Goal: Task Accomplishment & Management: Manage account settings

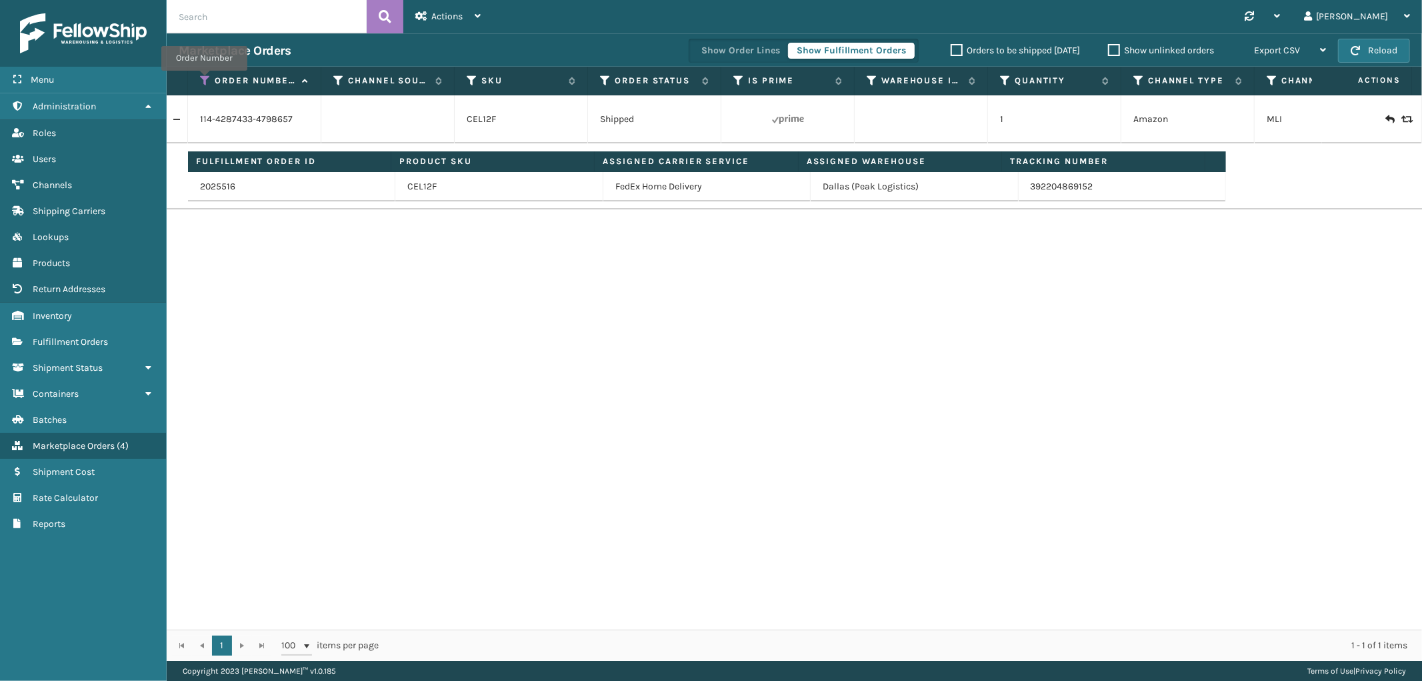
click at [204, 80] on icon at bounding box center [205, 81] width 11 height 12
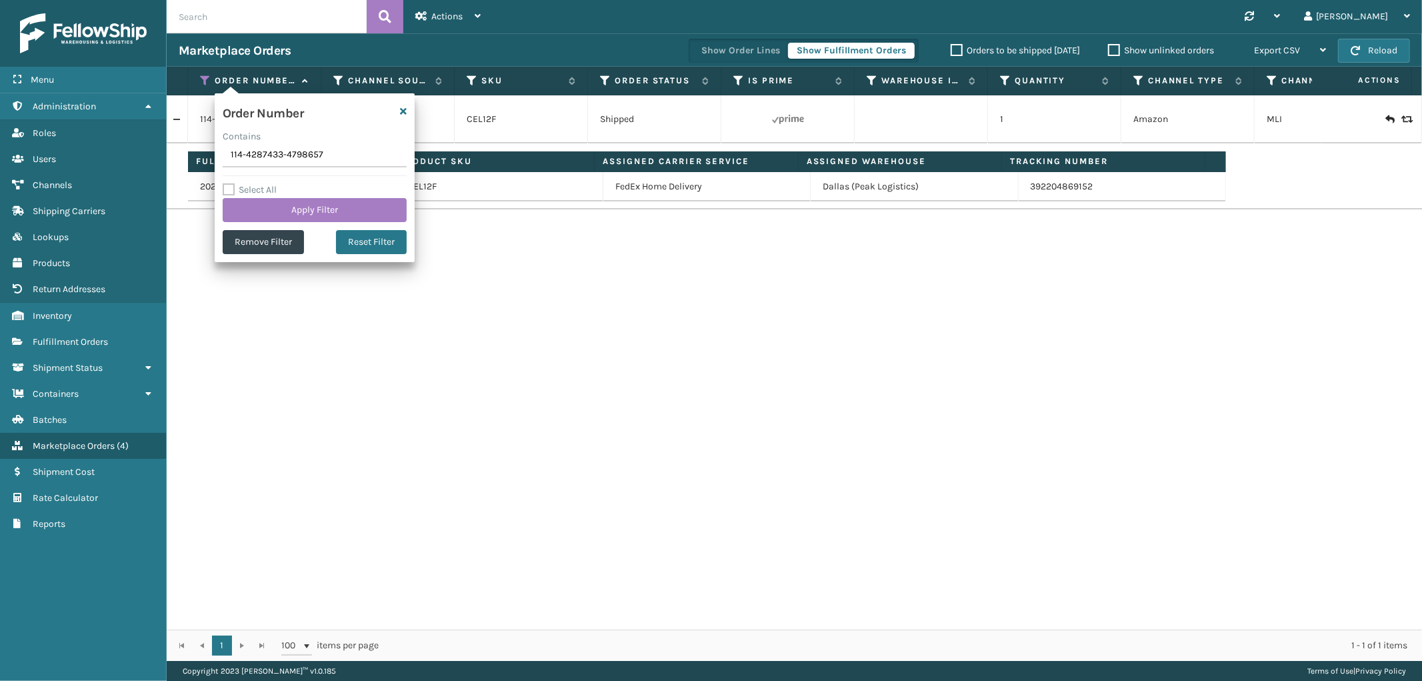
click at [247, 154] on input "114-4287433-4798657" at bounding box center [315, 155] width 184 height 24
type input "SS43513"
click at [247, 207] on button "Apply Filter" at bounding box center [315, 210] width 184 height 24
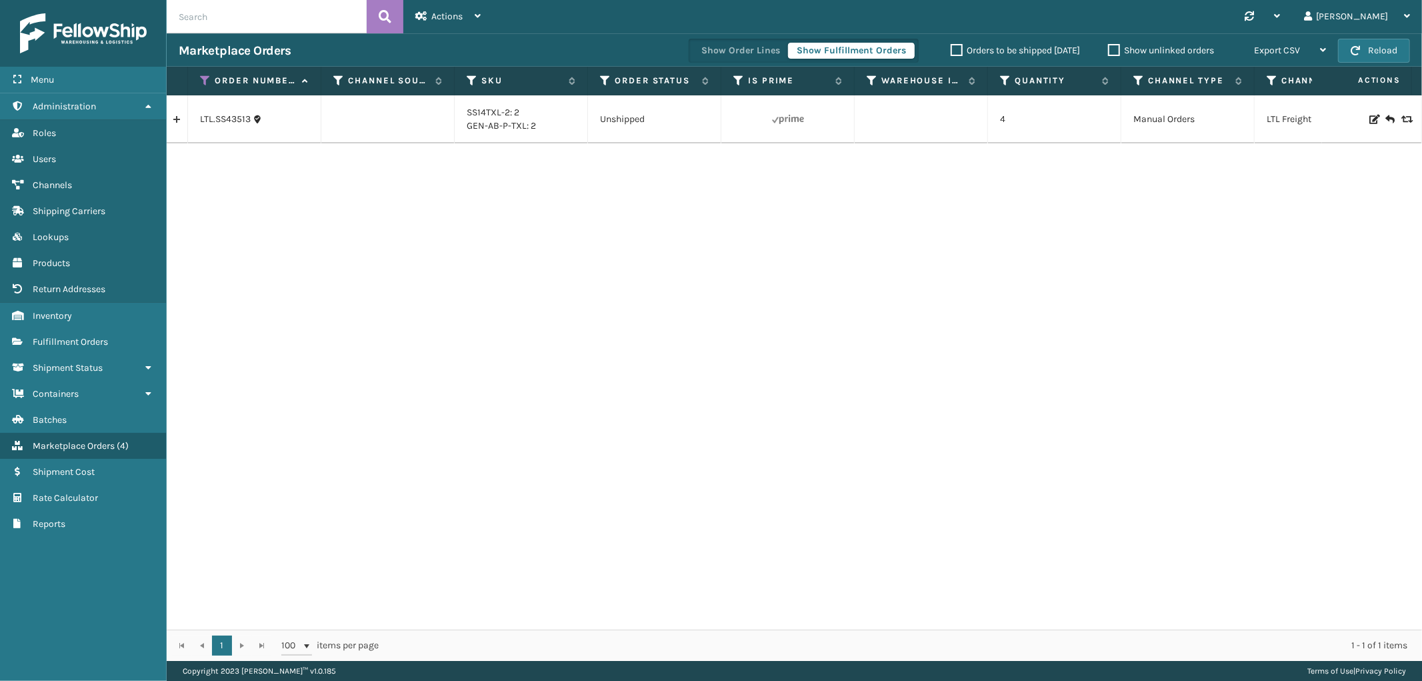
click at [181, 117] on link at bounding box center [177, 119] width 21 height 21
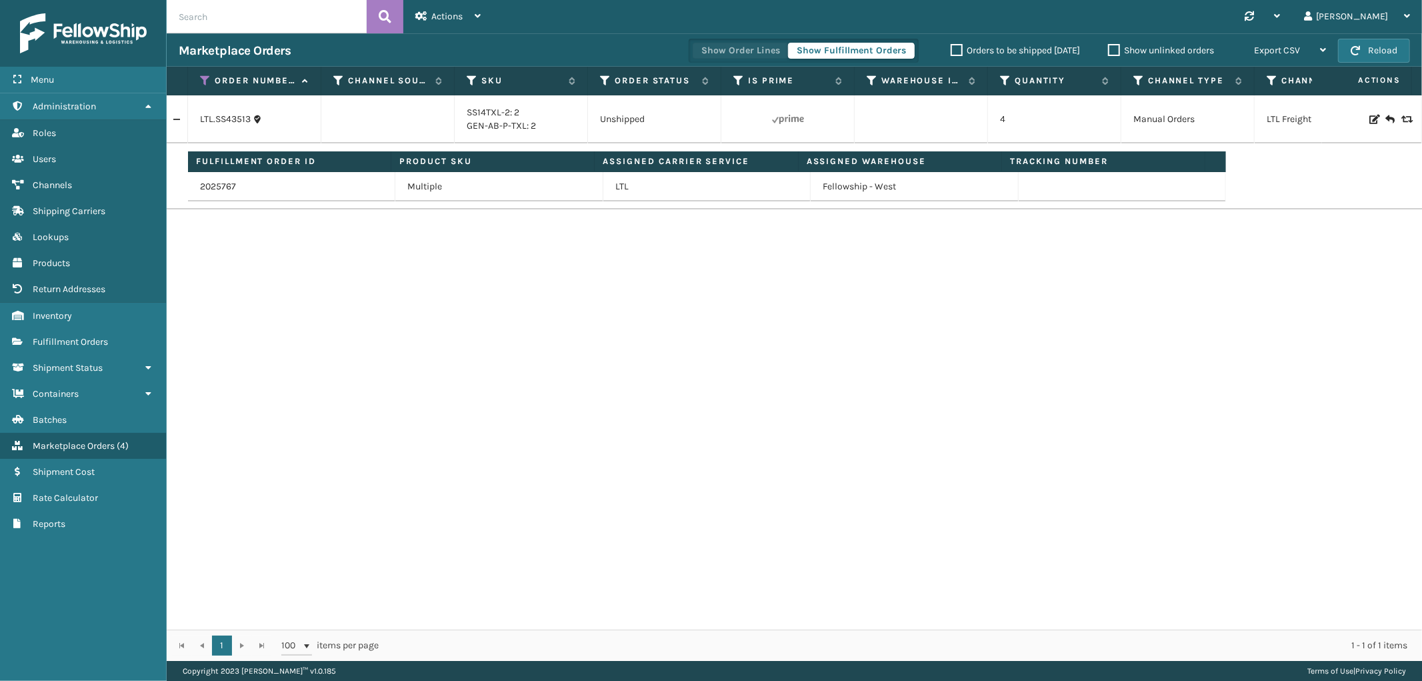
click at [755, 54] on button "Show Order Lines" at bounding box center [741, 51] width 96 height 16
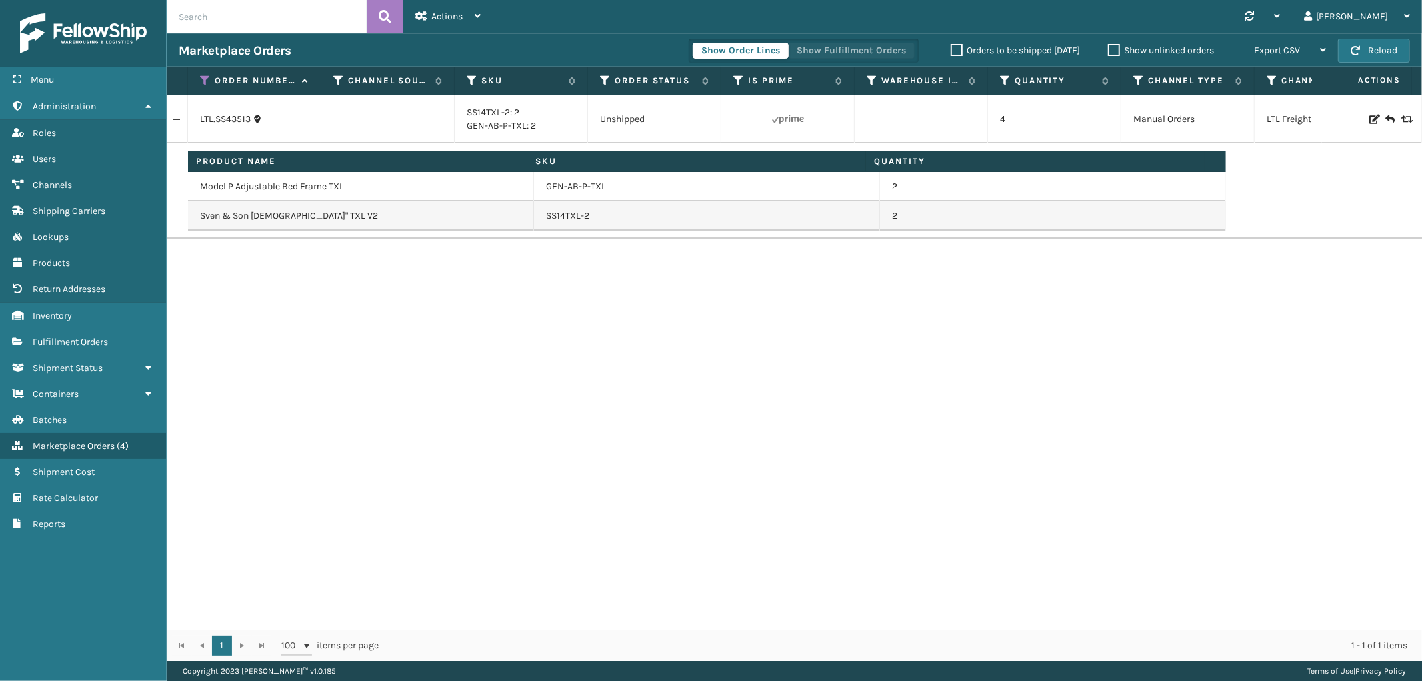
click at [867, 49] on button "Show Fulfillment Orders" at bounding box center [851, 51] width 127 height 16
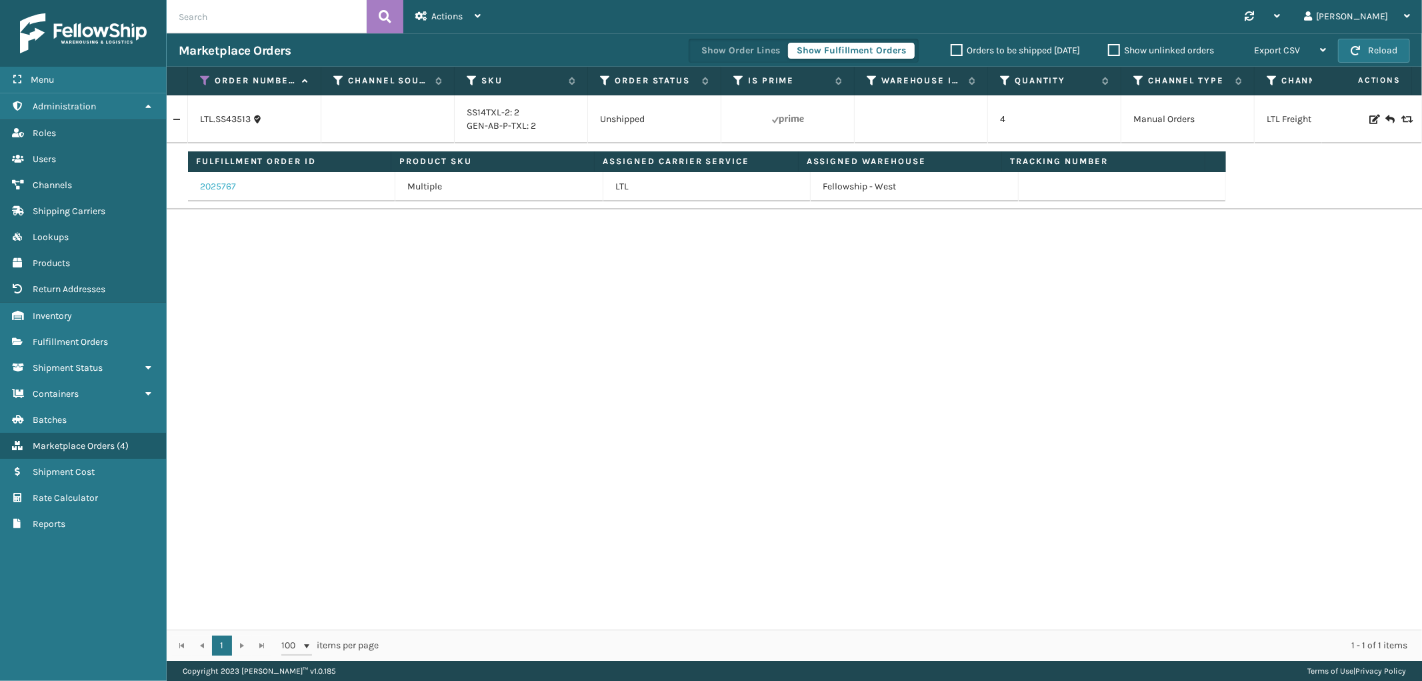
click at [230, 185] on link "2025767" at bounding box center [218, 186] width 36 height 13
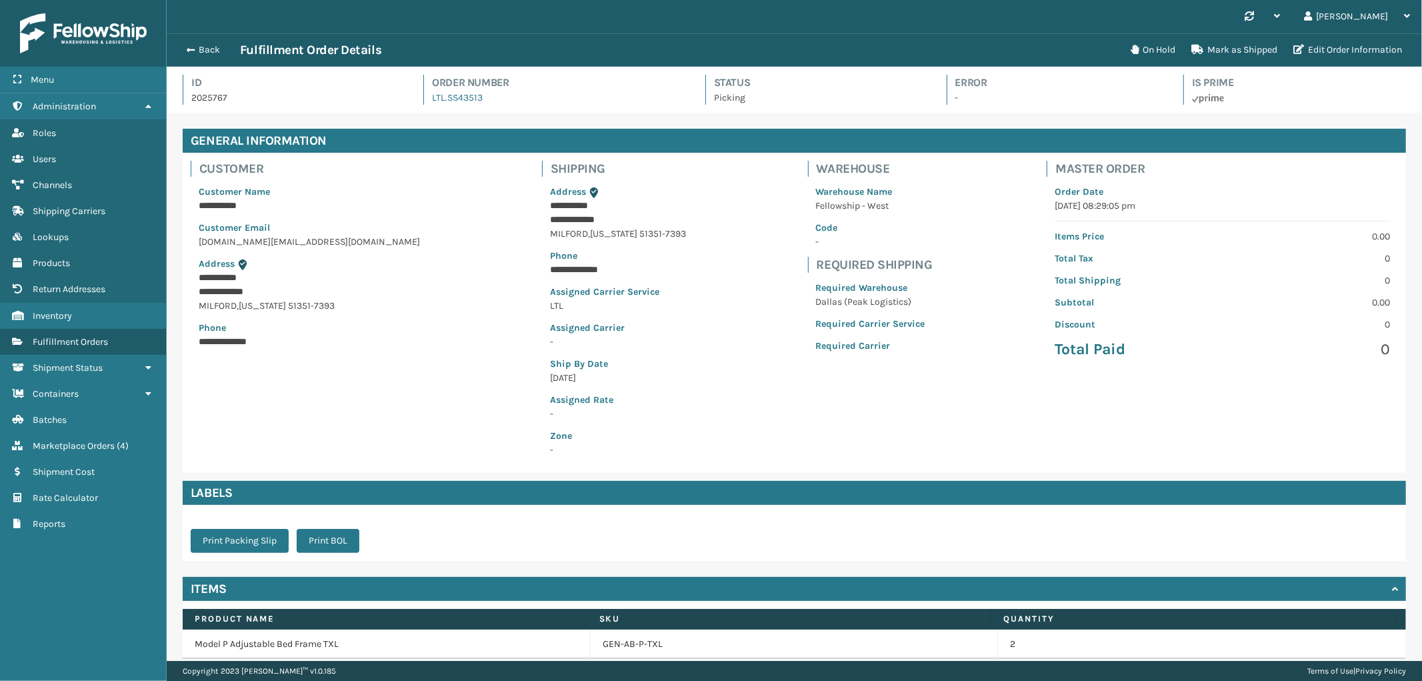
scroll to position [31, 1256]
click at [211, 94] on p "2025767" at bounding box center [295, 98] width 208 height 14
copy p "2025767"
click at [89, 309] on link "Inventory" at bounding box center [83, 316] width 166 height 26
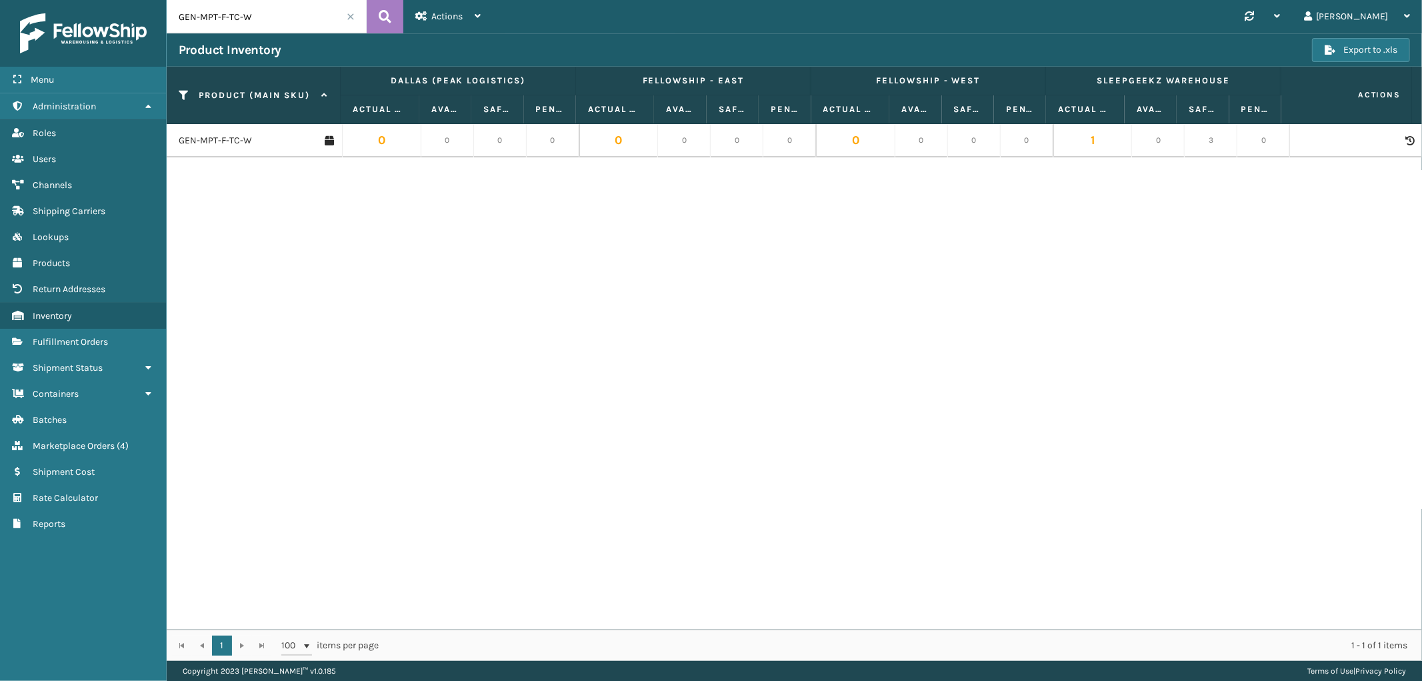
click at [81, 336] on span "Fulfillment Orders" at bounding box center [70, 341] width 75 height 11
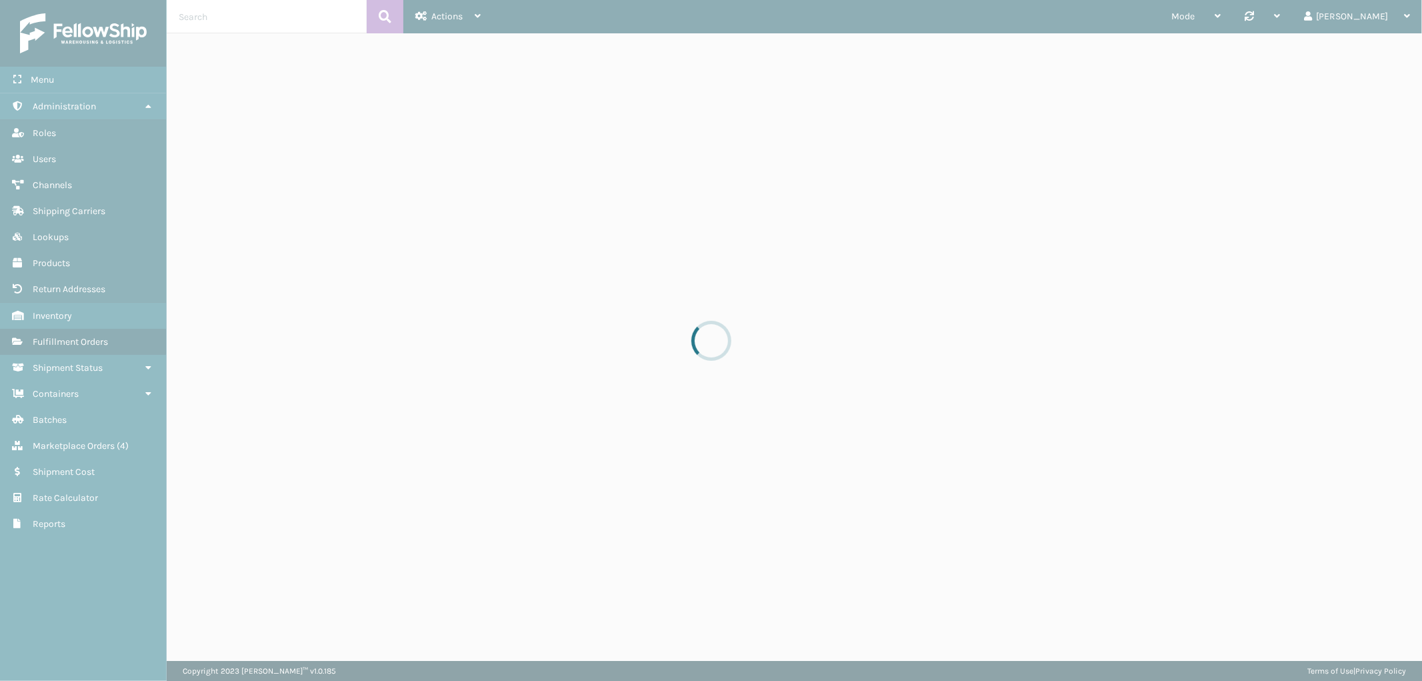
click at [215, 15] on div at bounding box center [711, 340] width 1422 height 681
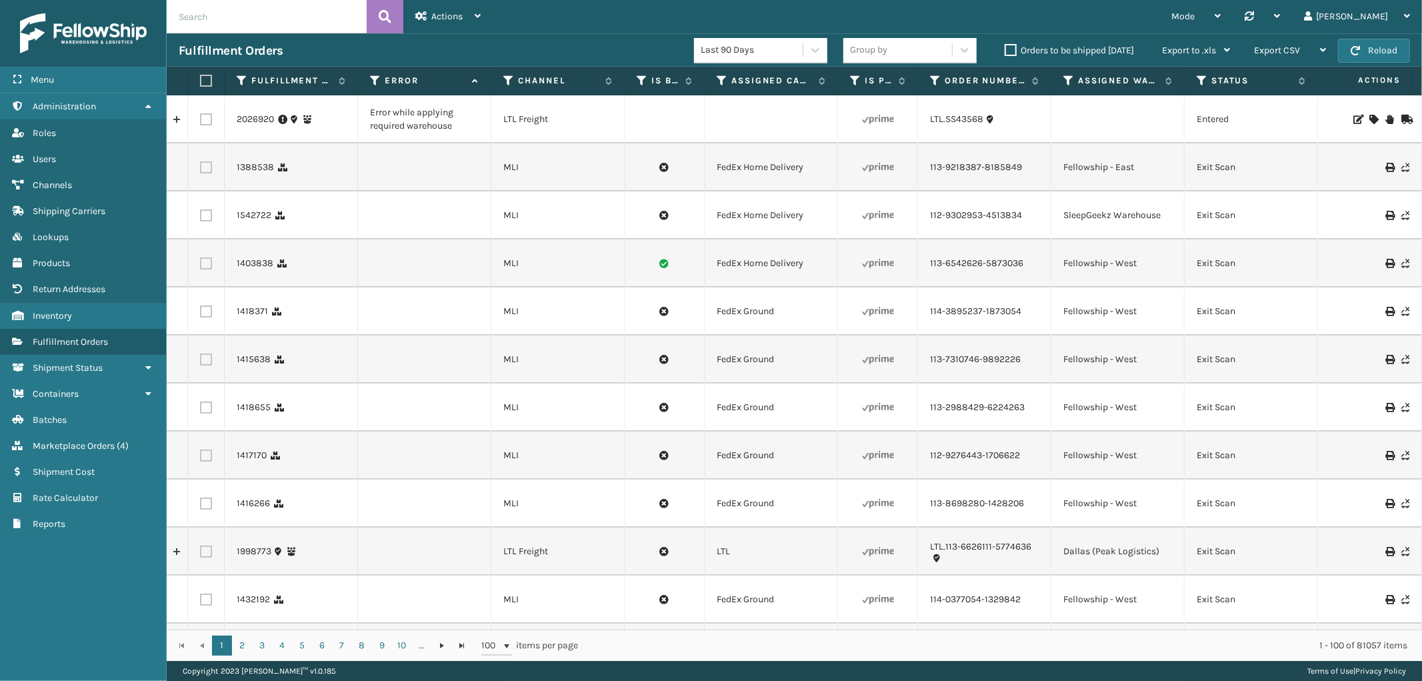
click at [224, 7] on input "text" at bounding box center [267, 16] width 200 height 33
paste input "2025767"
type input "2025767"
click at [373, 17] on button at bounding box center [385, 16] width 37 height 33
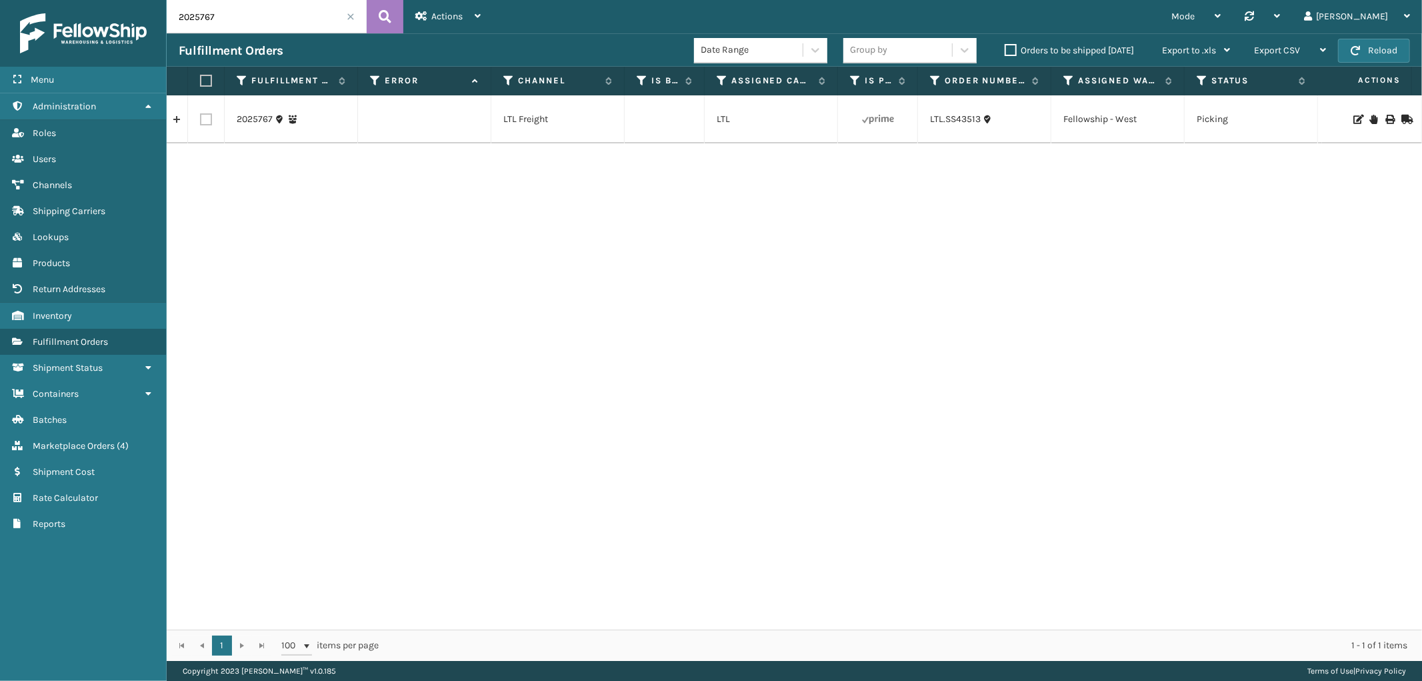
click at [208, 117] on label at bounding box center [206, 119] width 12 height 12
click at [201, 117] on input "checkbox" at bounding box center [200, 117] width 1 height 9
checkbox input "true"
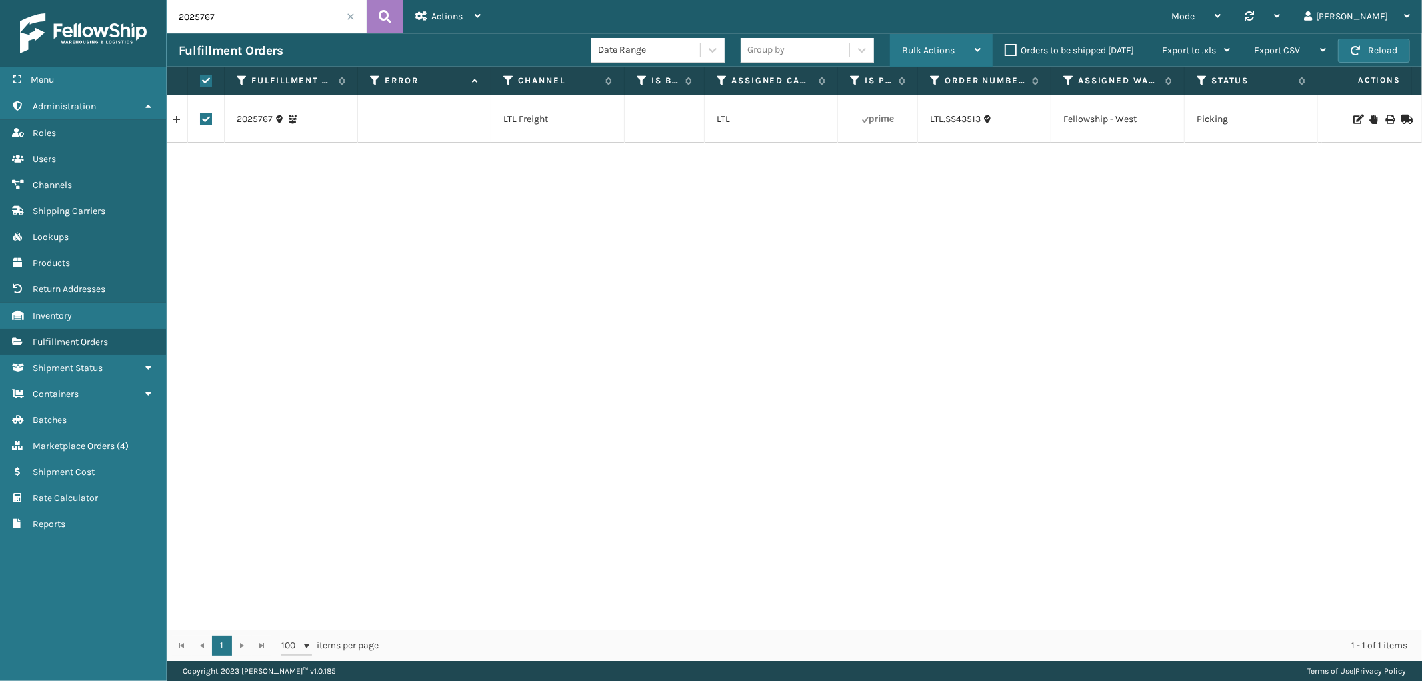
click at [951, 44] on div "Bulk Actions" at bounding box center [941, 50] width 79 height 33
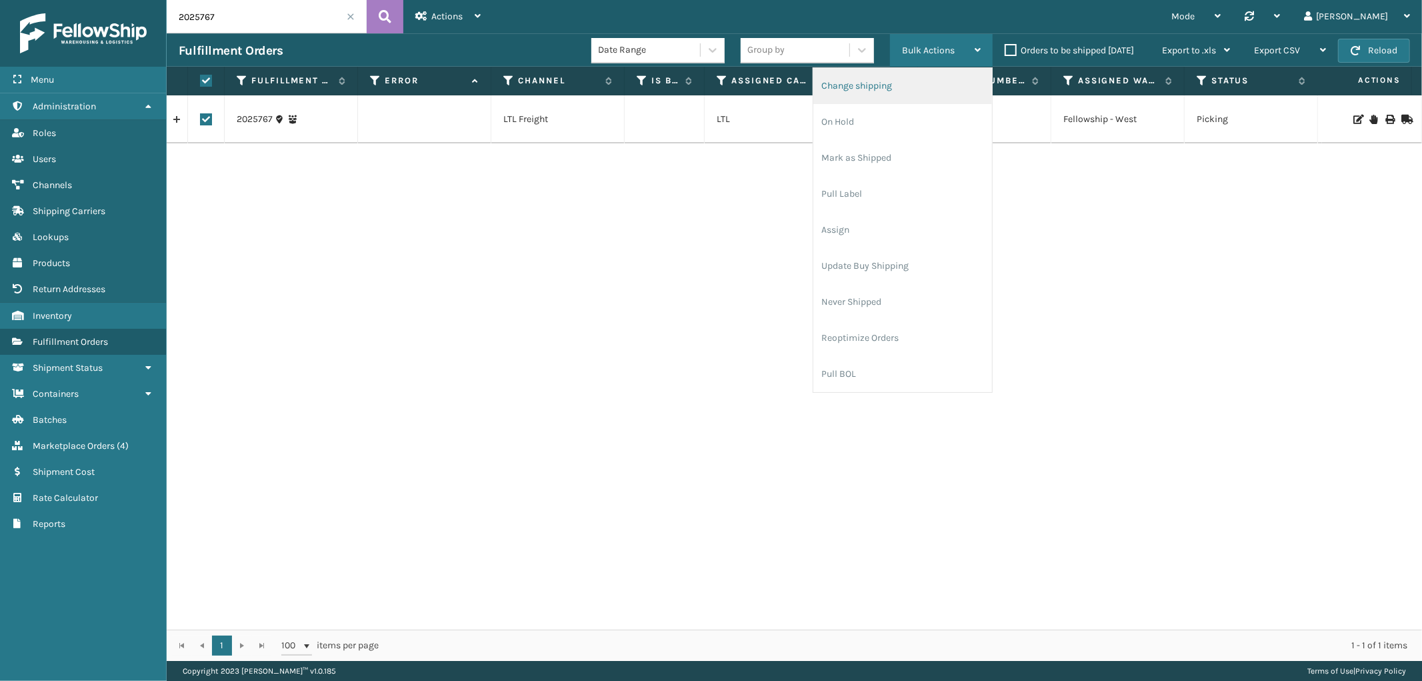
click at [918, 75] on li "Change shipping" at bounding box center [902, 86] width 179 height 36
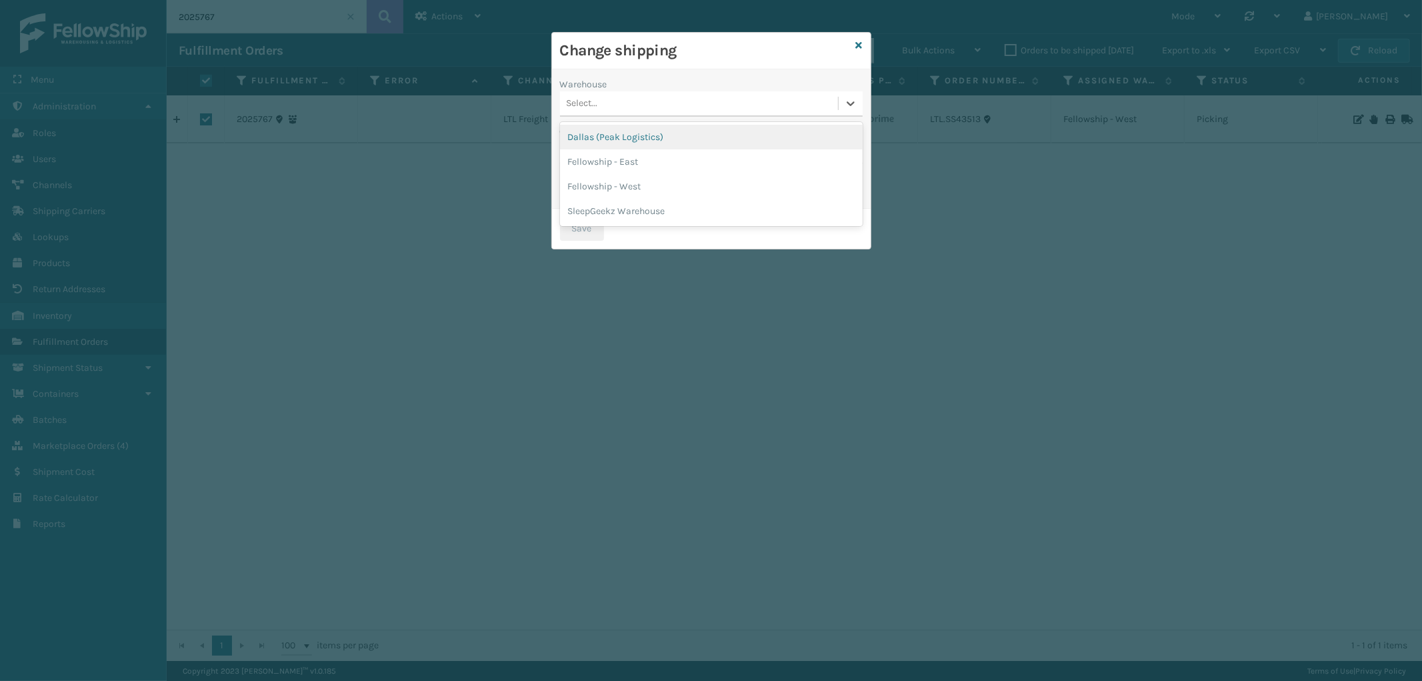
click at [671, 100] on div "Select..." at bounding box center [699, 104] width 278 height 22
click at [661, 136] on div "Dallas (Peak Logistics)" at bounding box center [711, 137] width 303 height 25
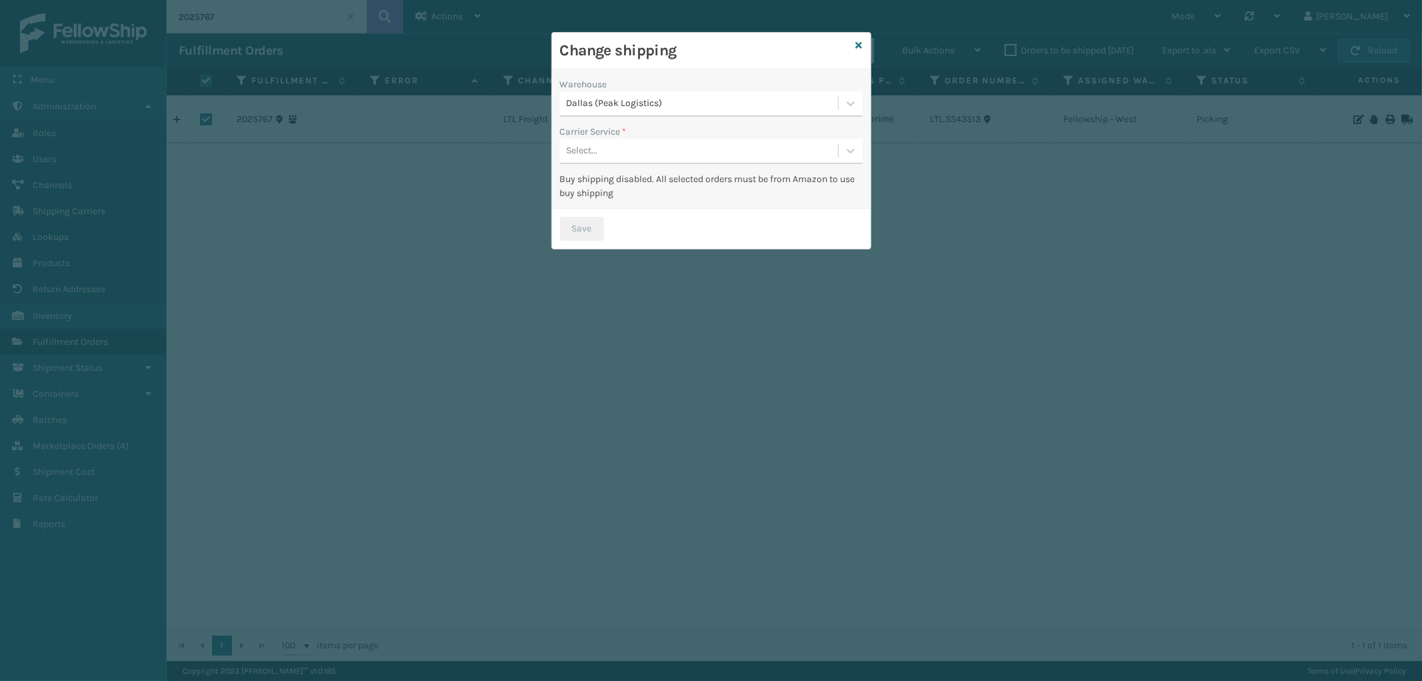
click at [671, 137] on div "Carrier Service *" at bounding box center [711, 132] width 303 height 14
click at [667, 145] on div "Select..." at bounding box center [699, 151] width 278 height 22
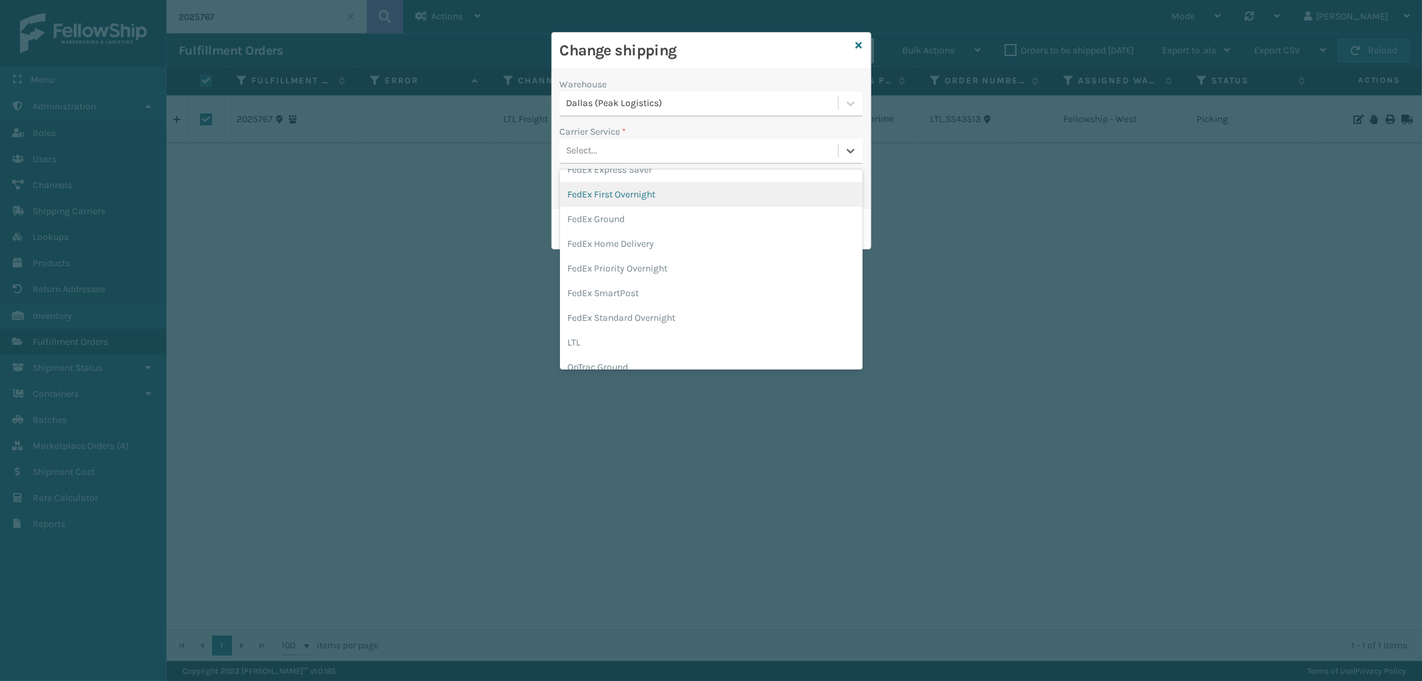
scroll to position [148, 0]
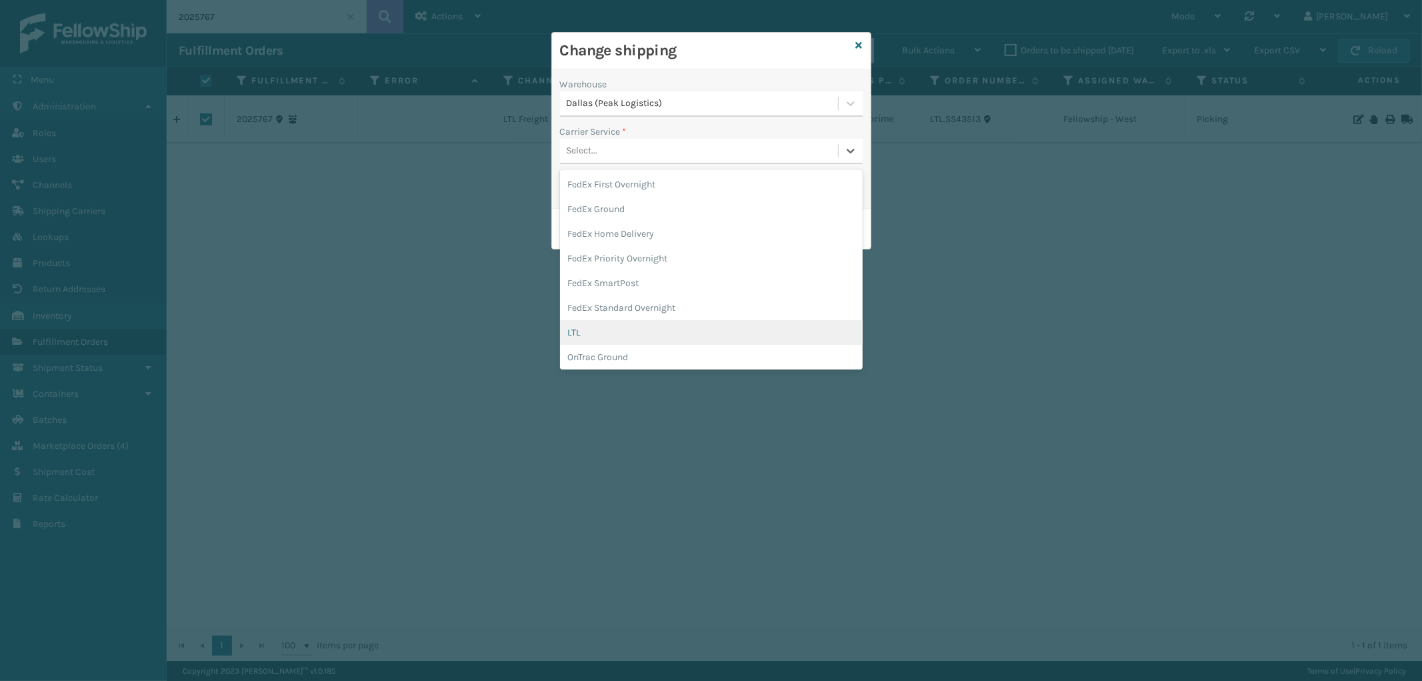
click at [630, 327] on div "LTL" at bounding box center [711, 332] width 303 height 25
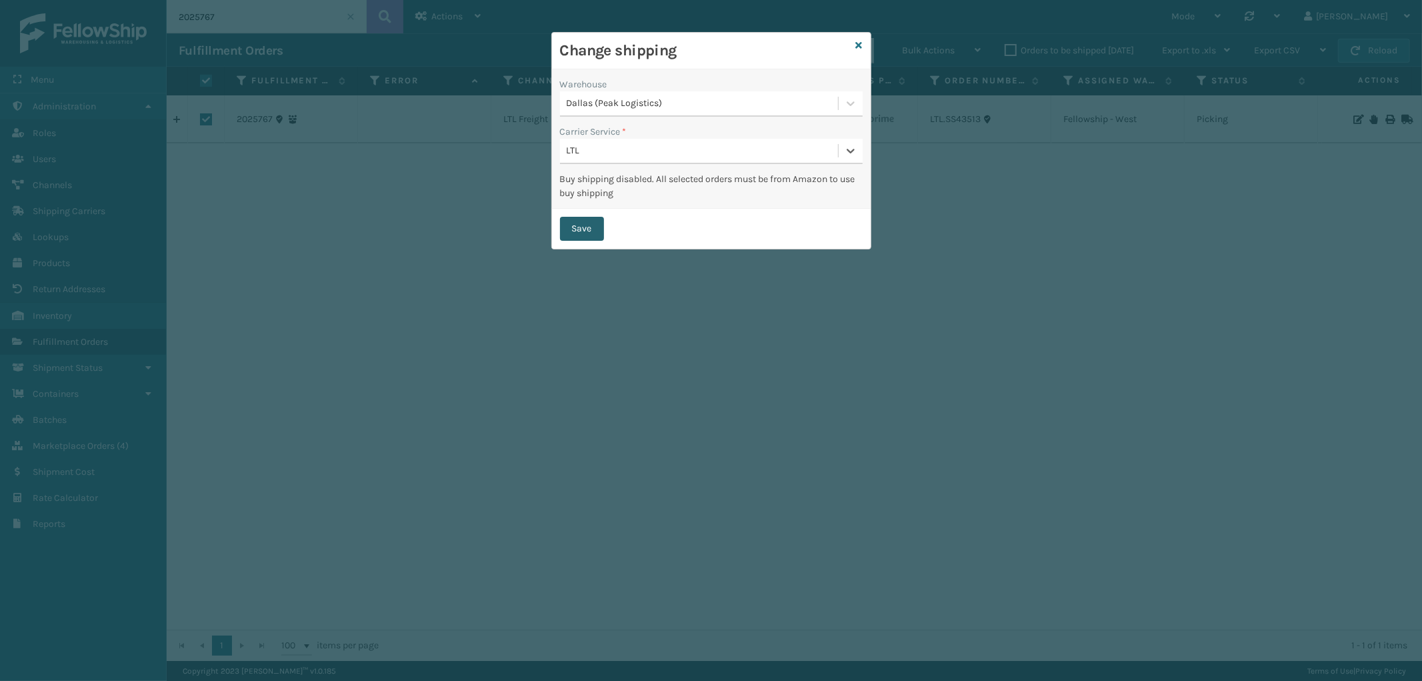
click at [575, 236] on button "Save" at bounding box center [582, 229] width 44 height 24
checkbox input "false"
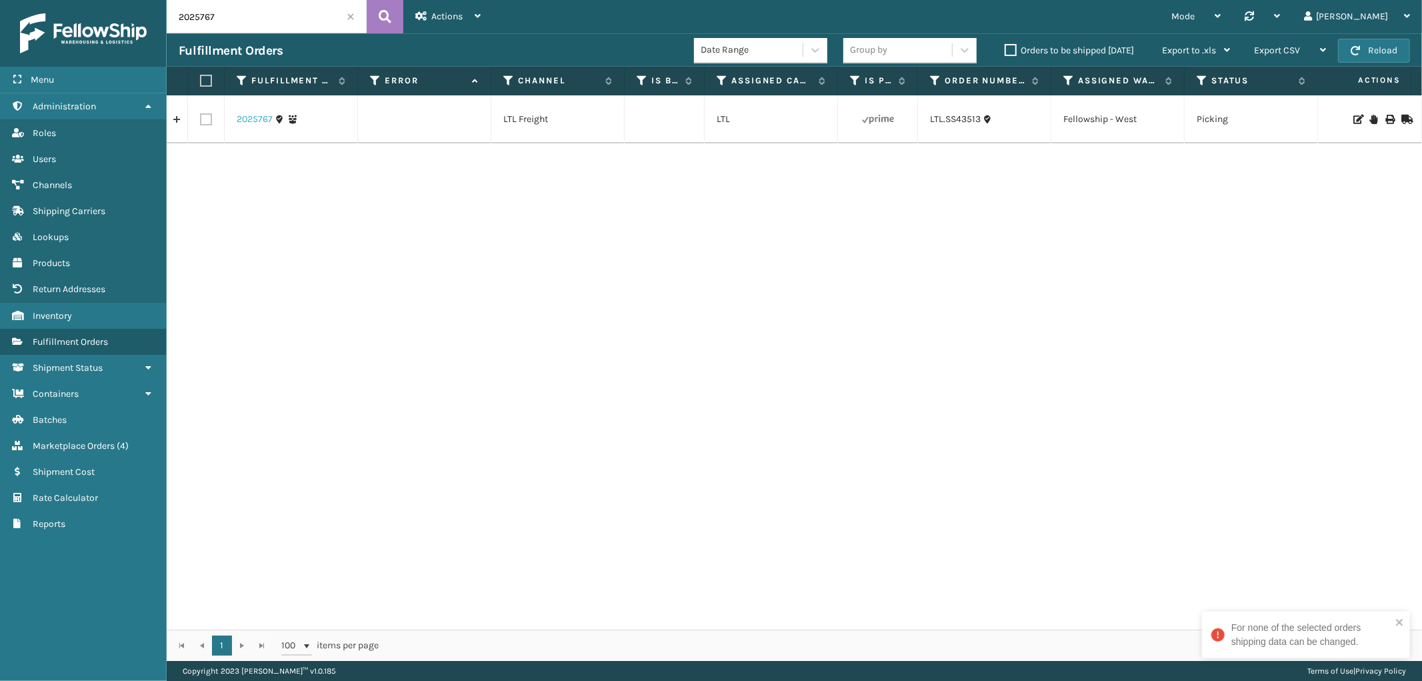
click at [255, 121] on link "2025767" at bounding box center [255, 119] width 36 height 13
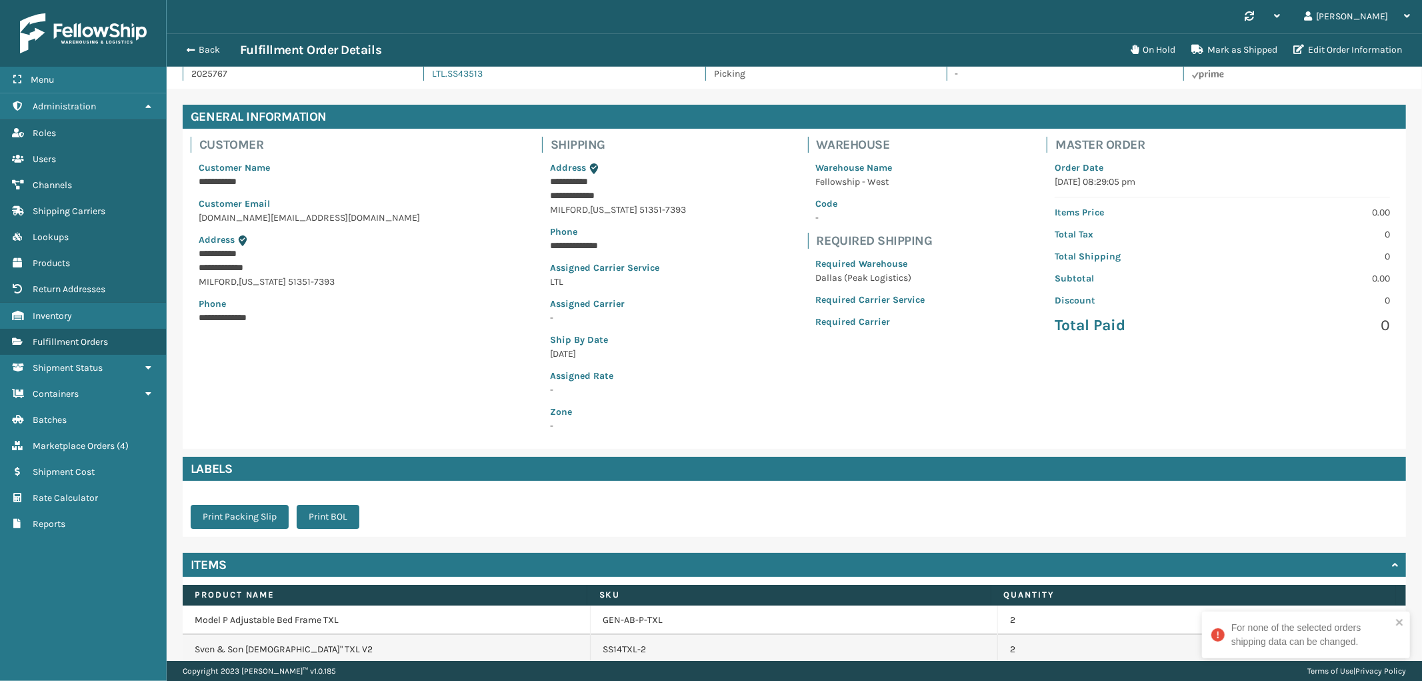
scroll to position [83, 0]
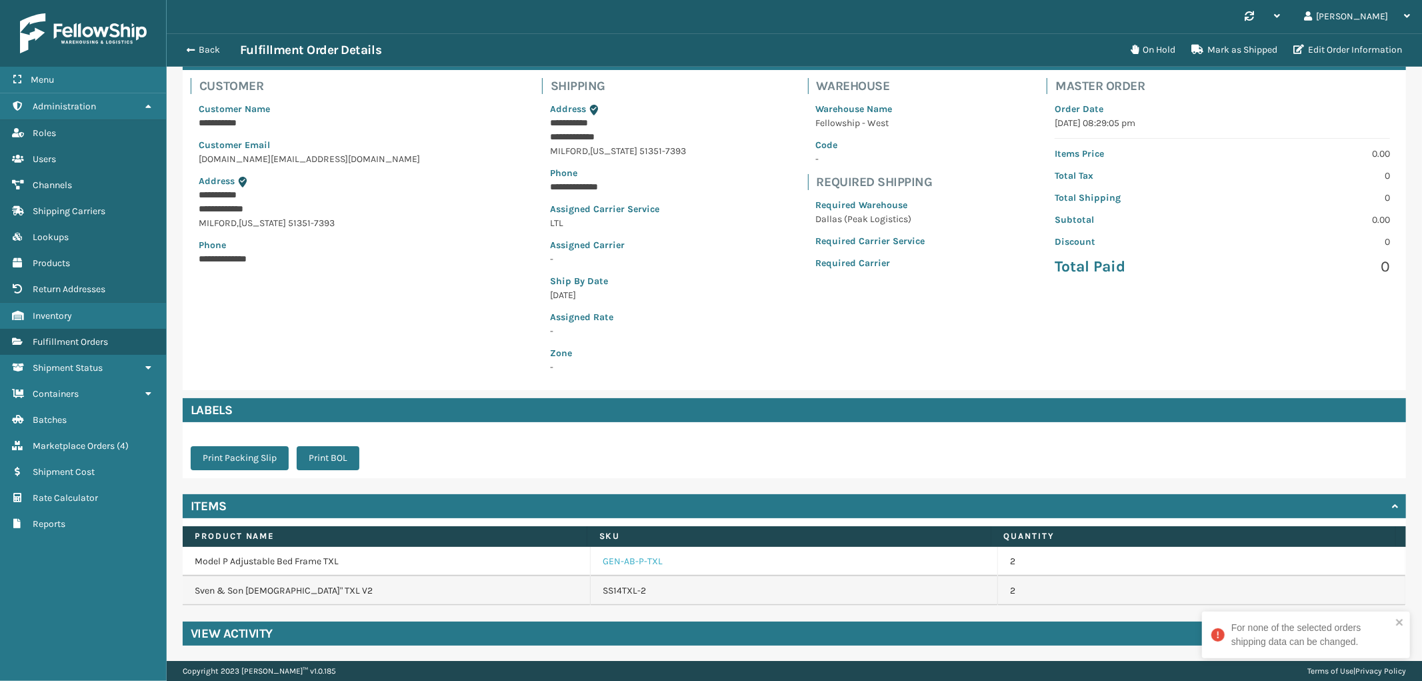
click at [627, 558] on link "GEN-AB-P-TXL" at bounding box center [633, 561] width 60 height 13
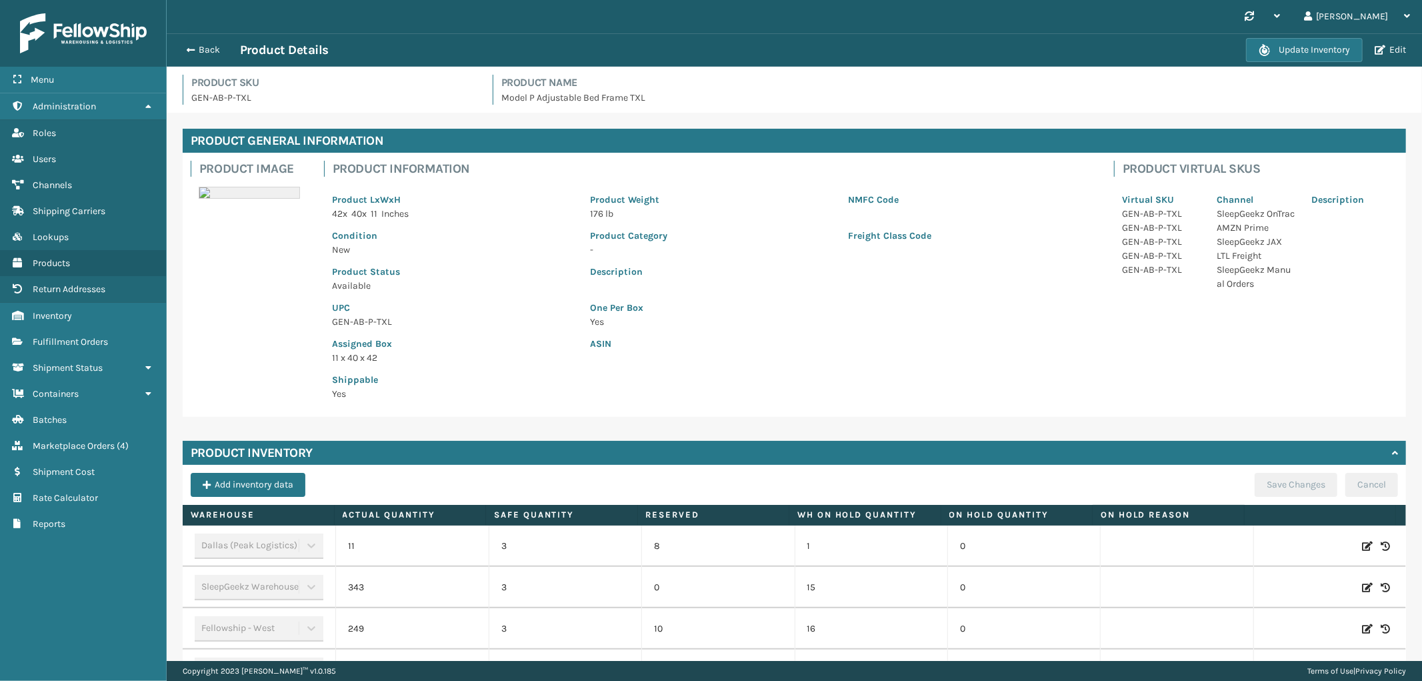
scroll to position [74, 0]
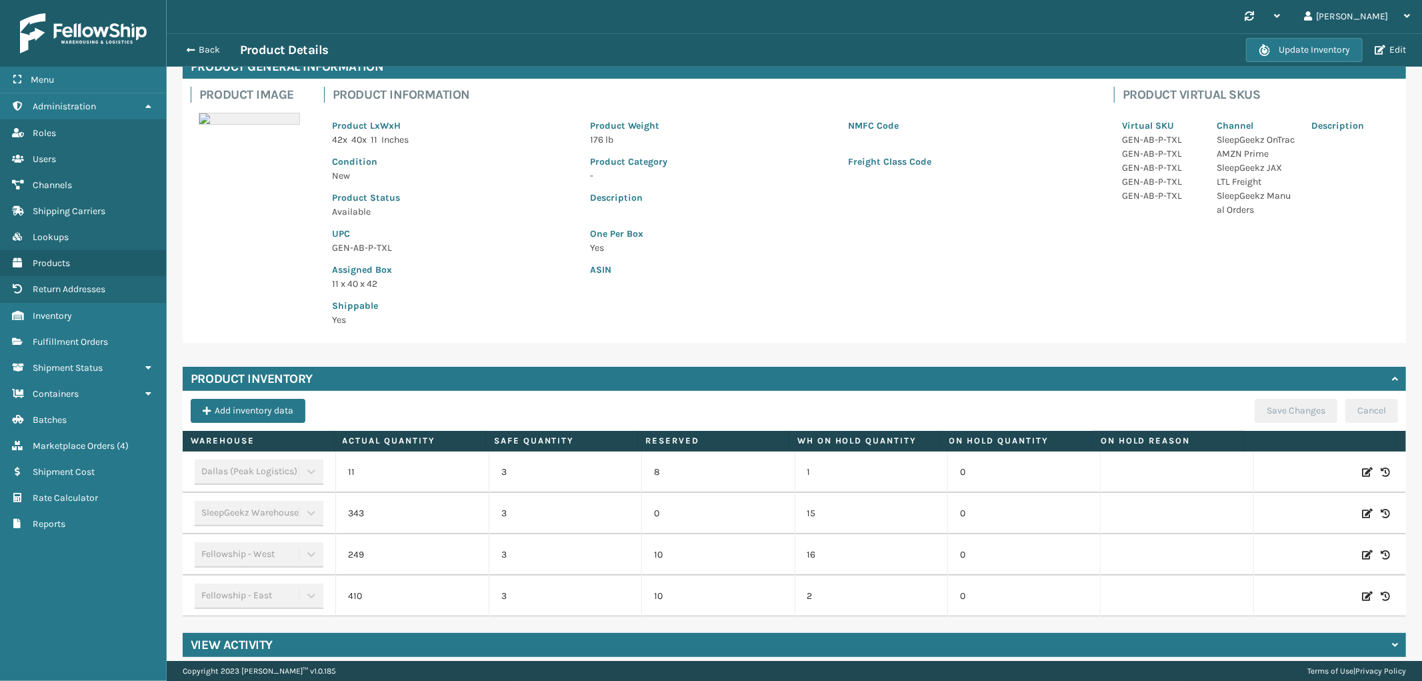
click at [1362, 471] on icon at bounding box center [1367, 471] width 11 height 13
click at [462, 475] on span "Increase value" at bounding box center [467, 474] width 11 height 11
type input "14"
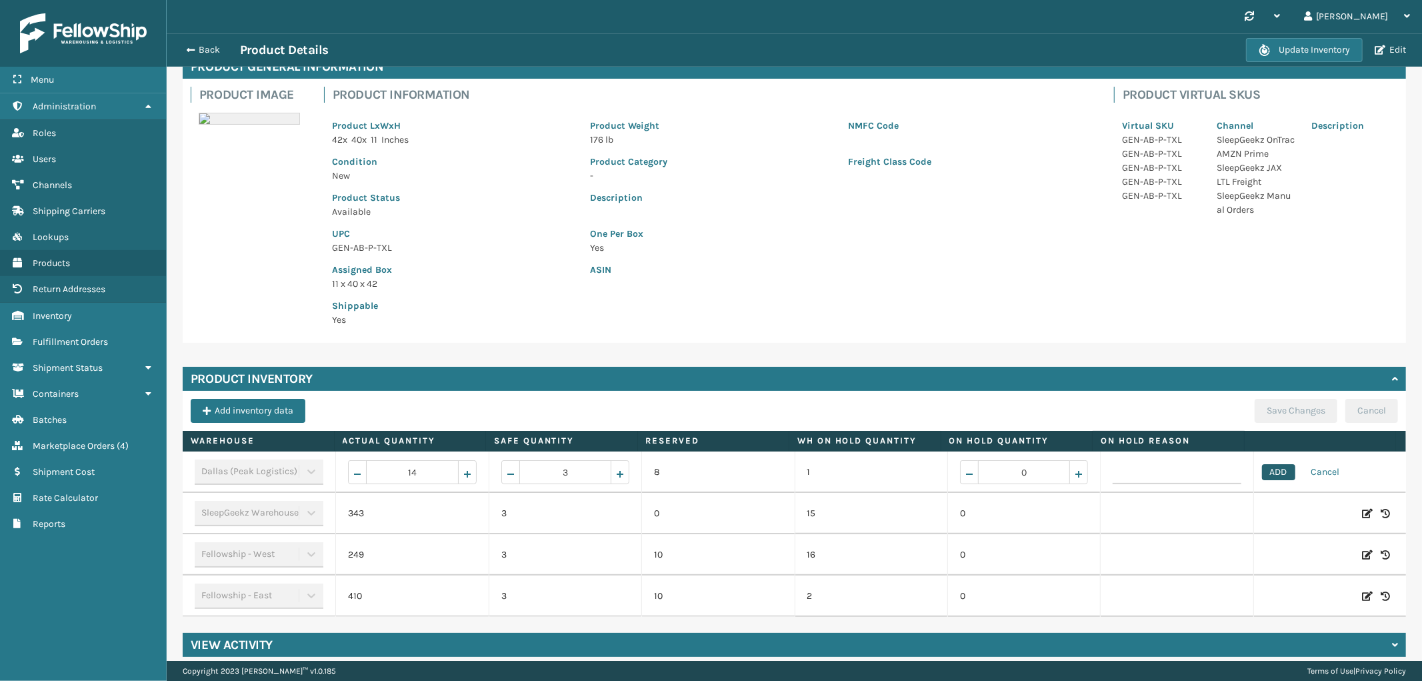
click at [1269, 472] on button "ADD" at bounding box center [1278, 472] width 33 height 16
click at [1270, 411] on button "Save Changes" at bounding box center [1296, 411] width 83 height 24
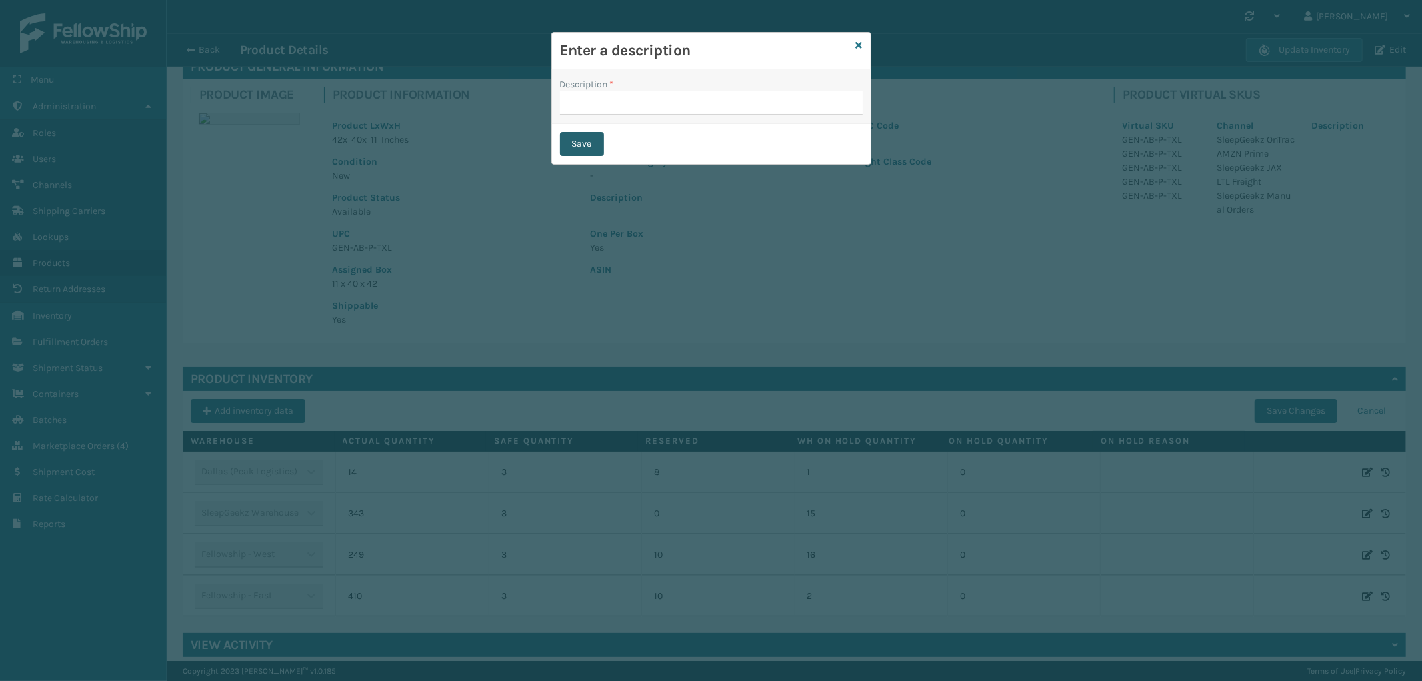
click at [581, 151] on button "Save" at bounding box center [582, 144] width 44 height 24
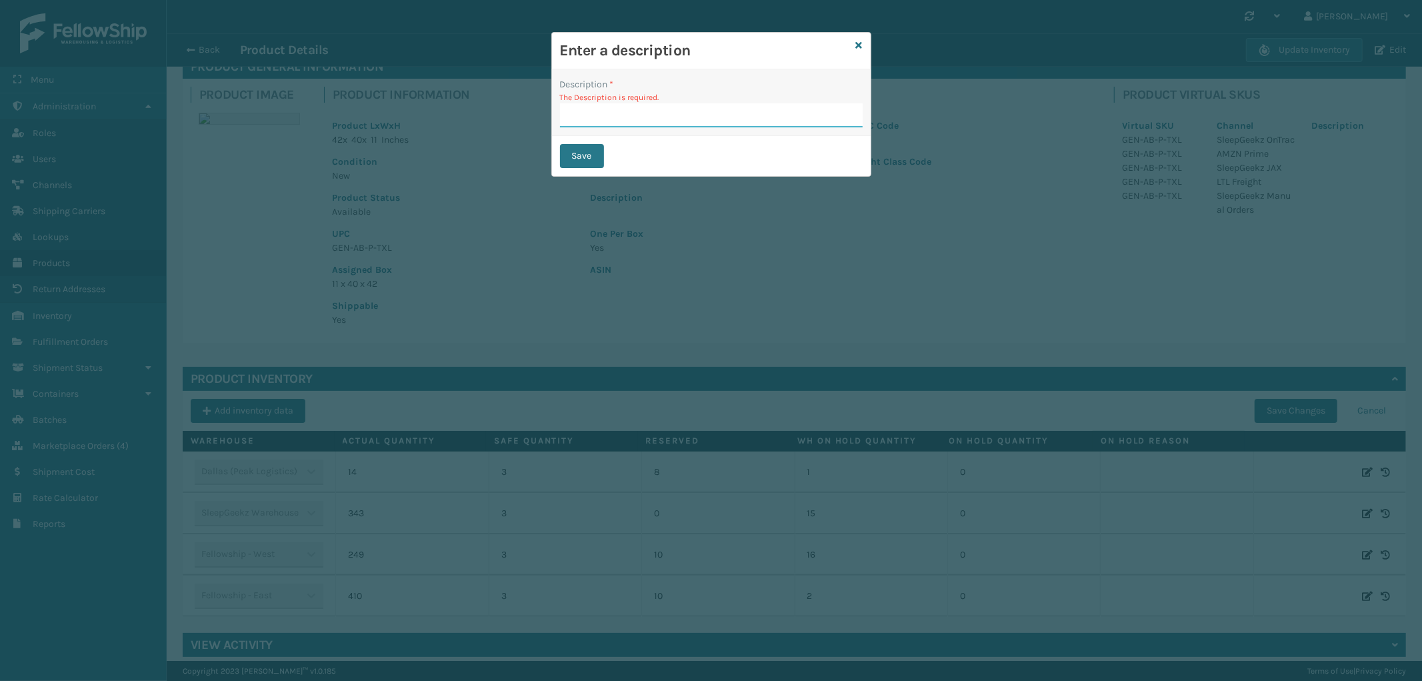
drag, startPoint x: 623, startPoint y: 111, endPoint x: 620, endPoint y: 121, distance: 10.4
click at [623, 111] on input "Description *" at bounding box center [711, 115] width 303 height 24
type input "from inventory"
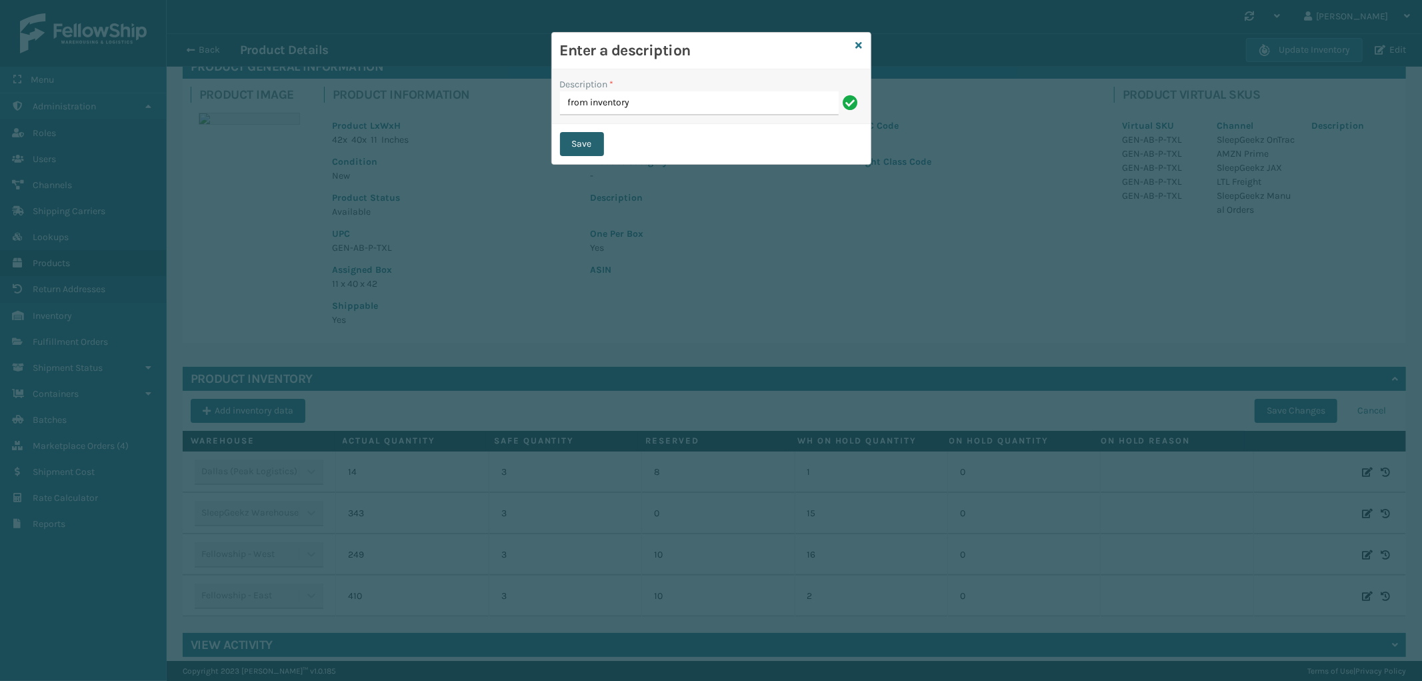
click at [584, 141] on button "Save" at bounding box center [582, 144] width 44 height 24
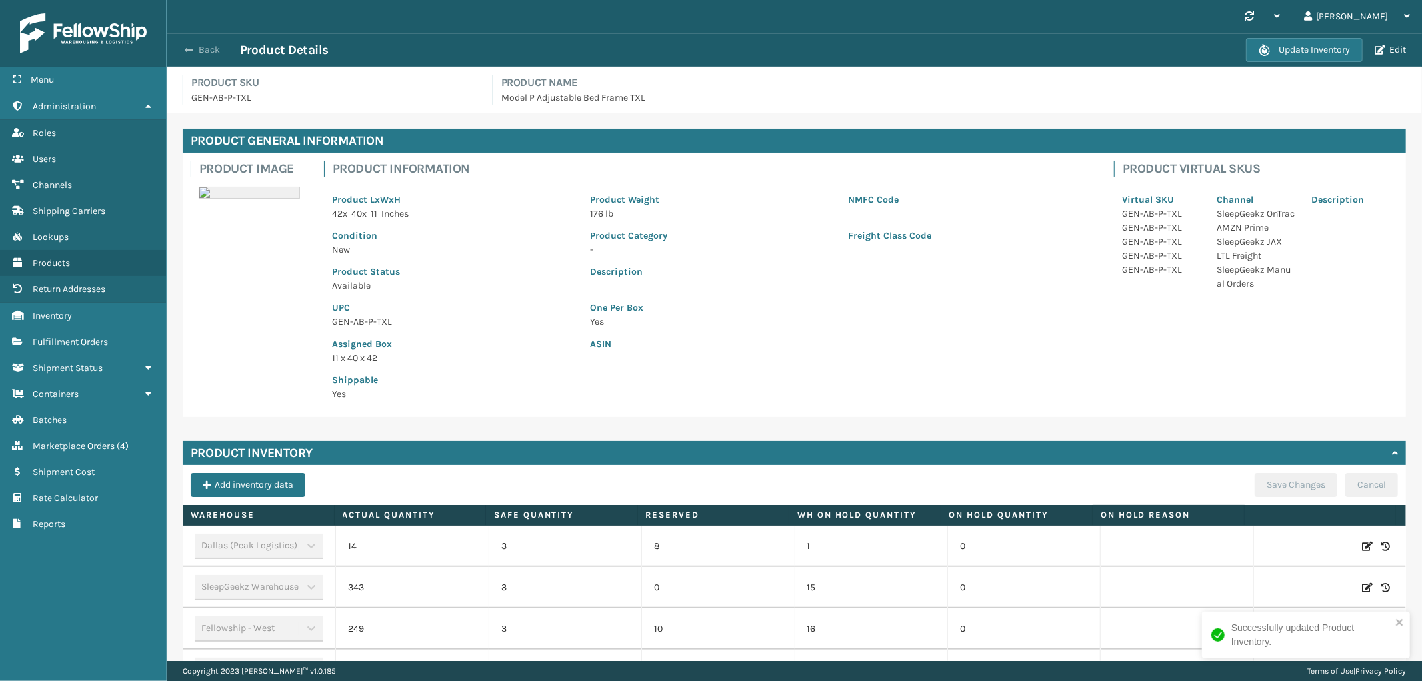
click at [203, 52] on button "Back" at bounding box center [209, 50] width 61 height 12
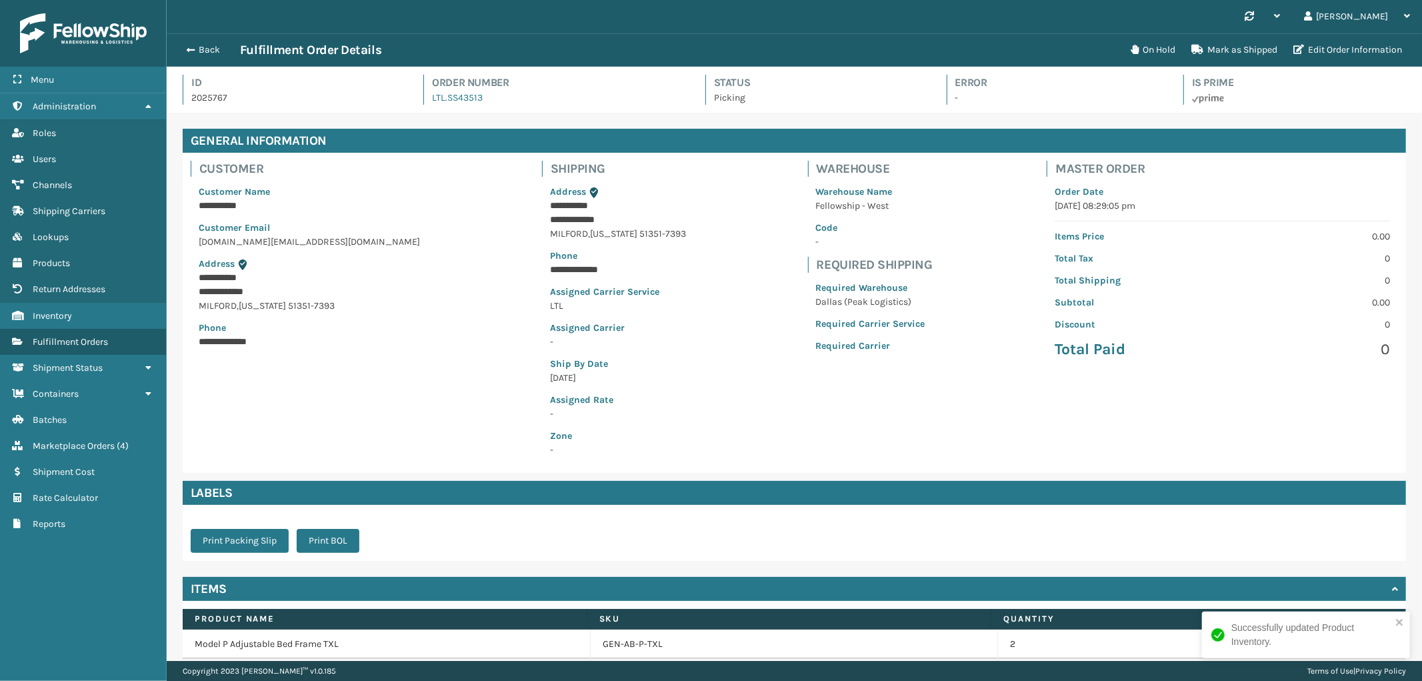
scroll to position [31, 1256]
click at [215, 47] on button "Back" at bounding box center [209, 50] width 61 height 12
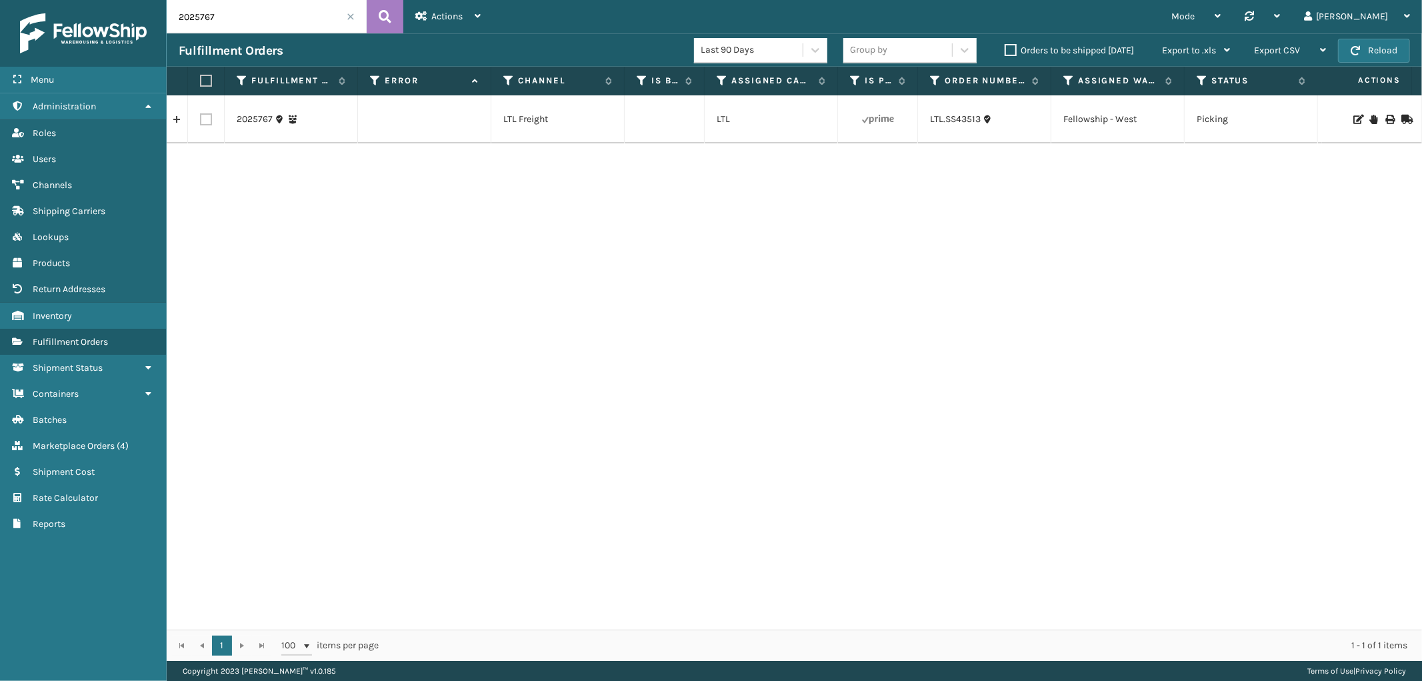
click at [209, 123] on label at bounding box center [206, 119] width 12 height 12
click at [201, 122] on input "checkbox" at bounding box center [200, 117] width 1 height 9
checkbox input "true"
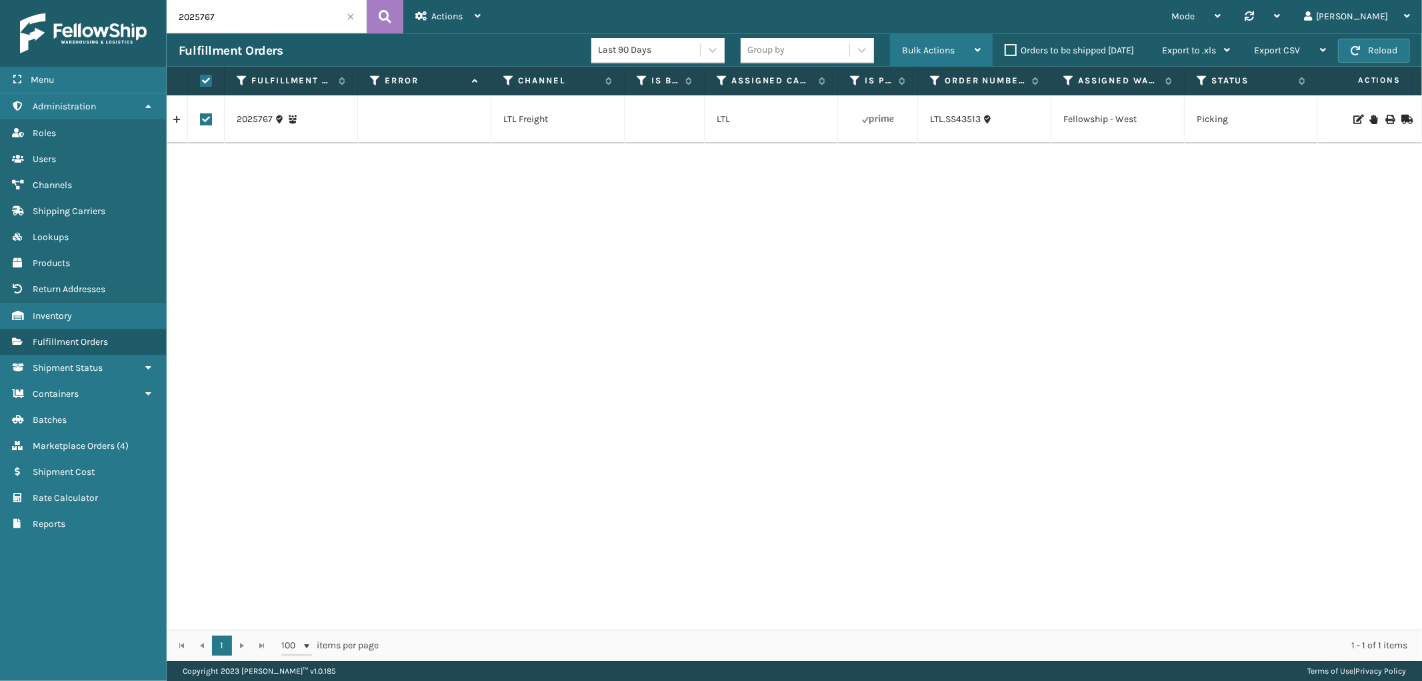
click at [958, 51] on div "Bulk Actions" at bounding box center [941, 50] width 79 height 33
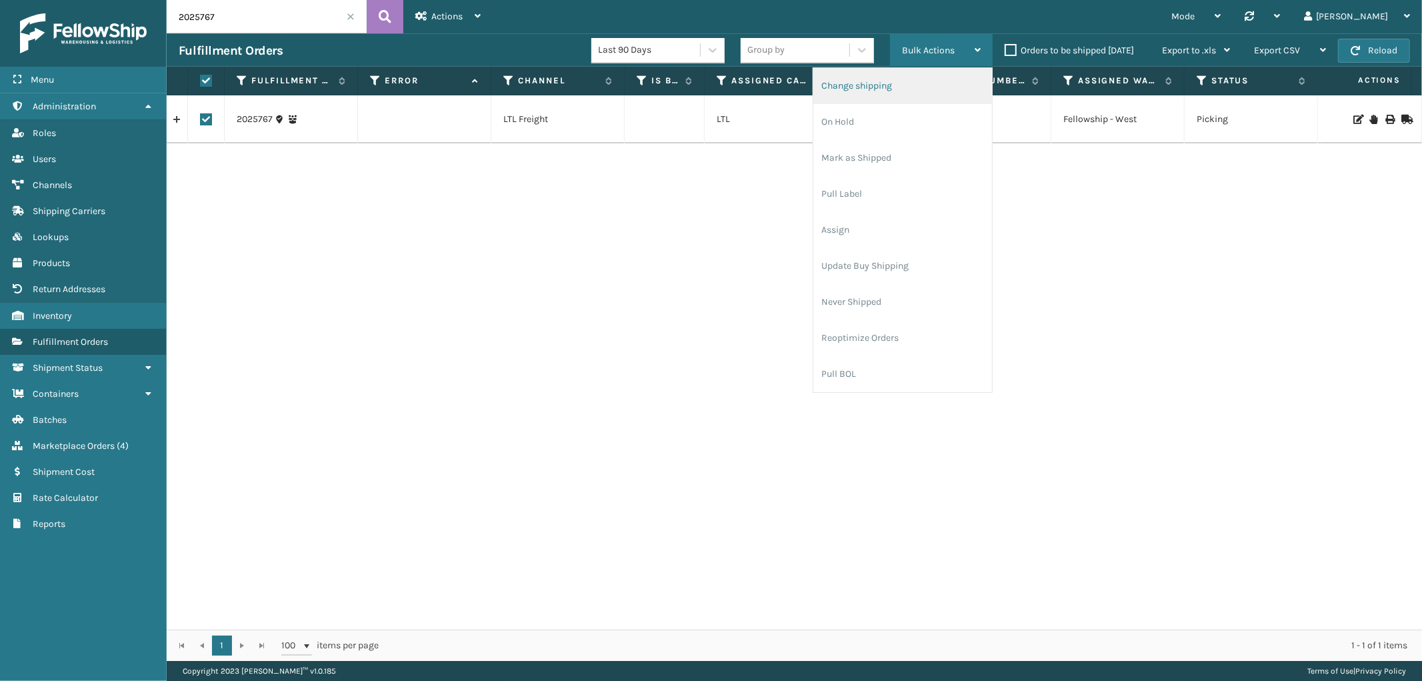
click at [896, 93] on li "Change shipping" at bounding box center [902, 86] width 179 height 36
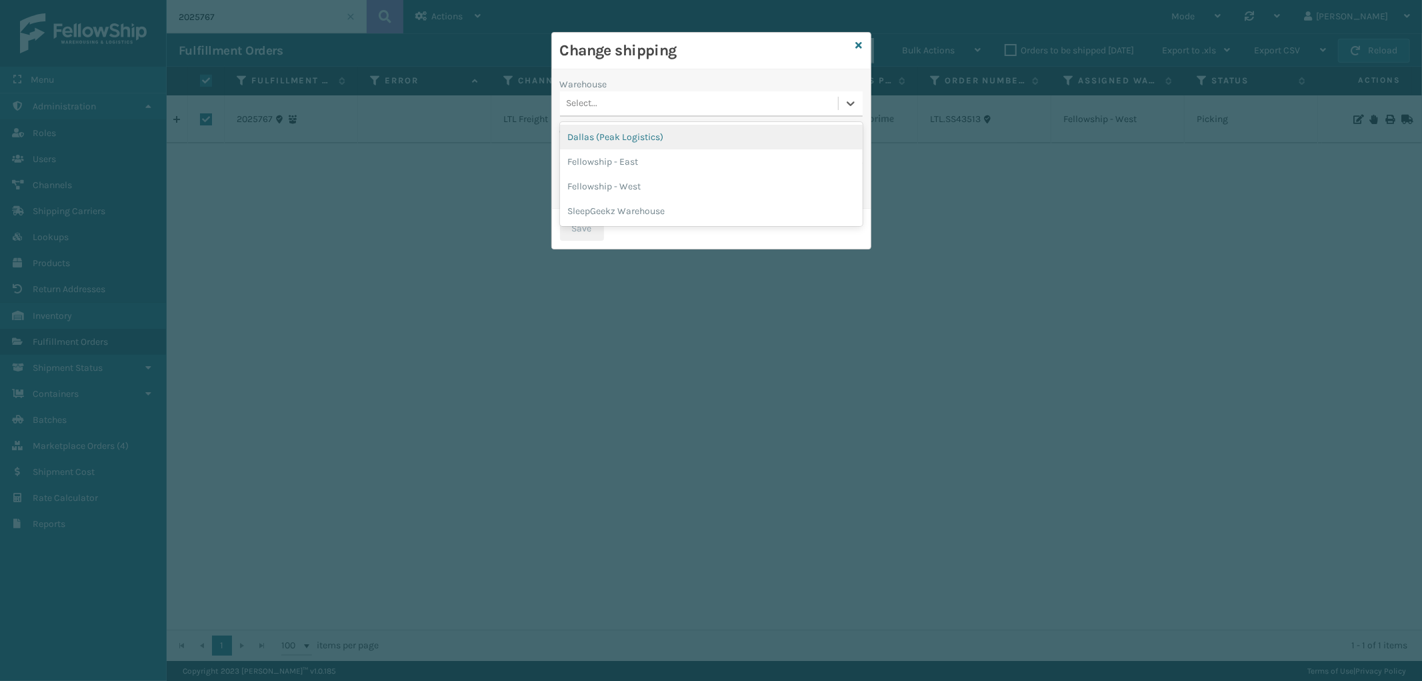
click at [661, 103] on div "Select..." at bounding box center [699, 104] width 278 height 22
click at [657, 136] on div "Dallas (Peak Logistics)" at bounding box center [711, 137] width 303 height 25
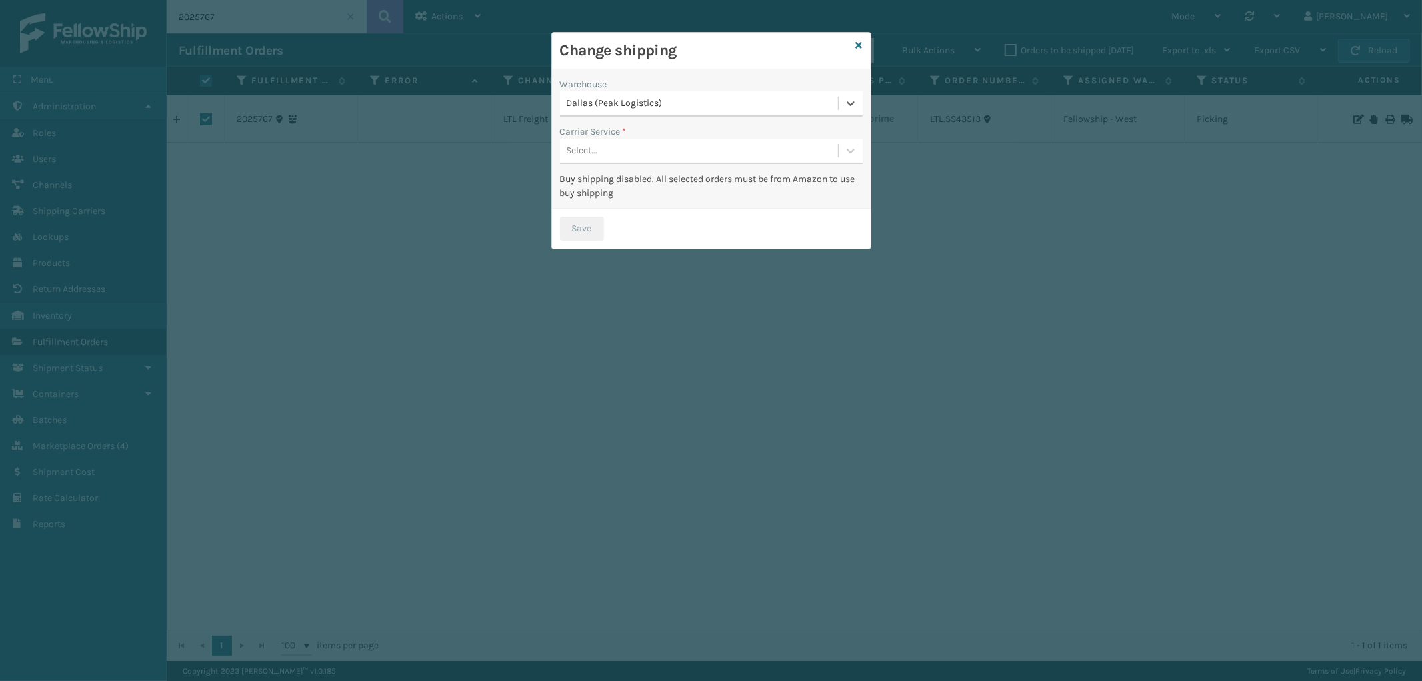
click at [664, 147] on div "Select..." at bounding box center [699, 151] width 278 height 22
type input "LTL"
click at [691, 176] on div "LTL" at bounding box center [711, 184] width 303 height 25
click at [585, 234] on button "Save" at bounding box center [582, 229] width 44 height 24
checkbox input "false"
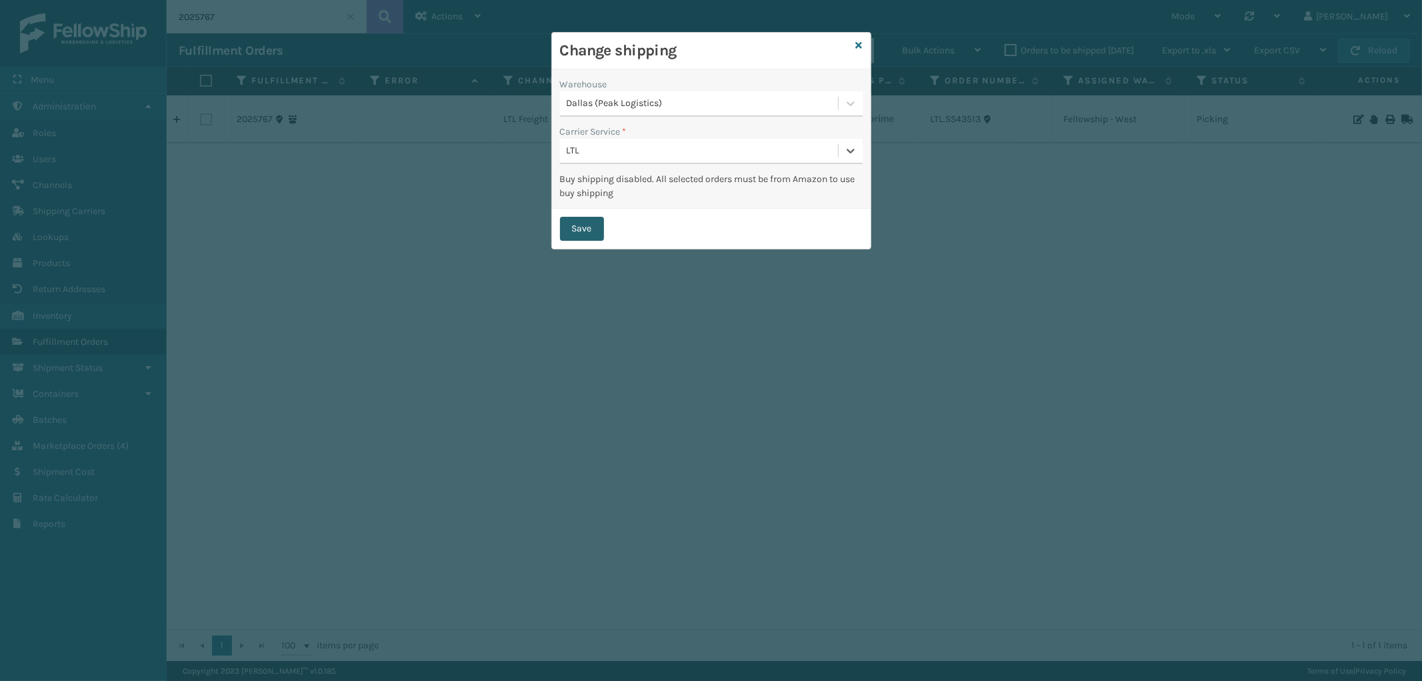
checkbox input "false"
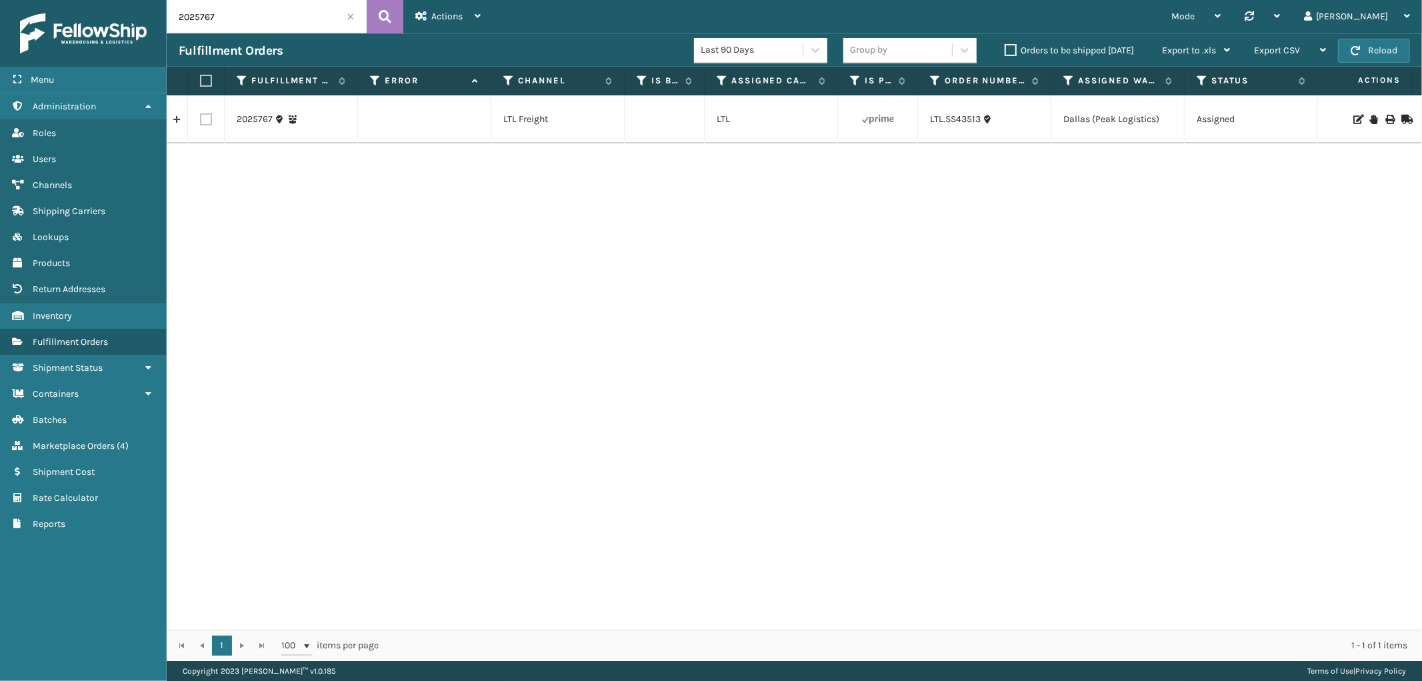
click at [350, 11] on input "2025767" at bounding box center [267, 16] width 200 height 33
click at [347, 19] on span at bounding box center [351, 17] width 8 height 8
